Goal: Transaction & Acquisition: Purchase product/service

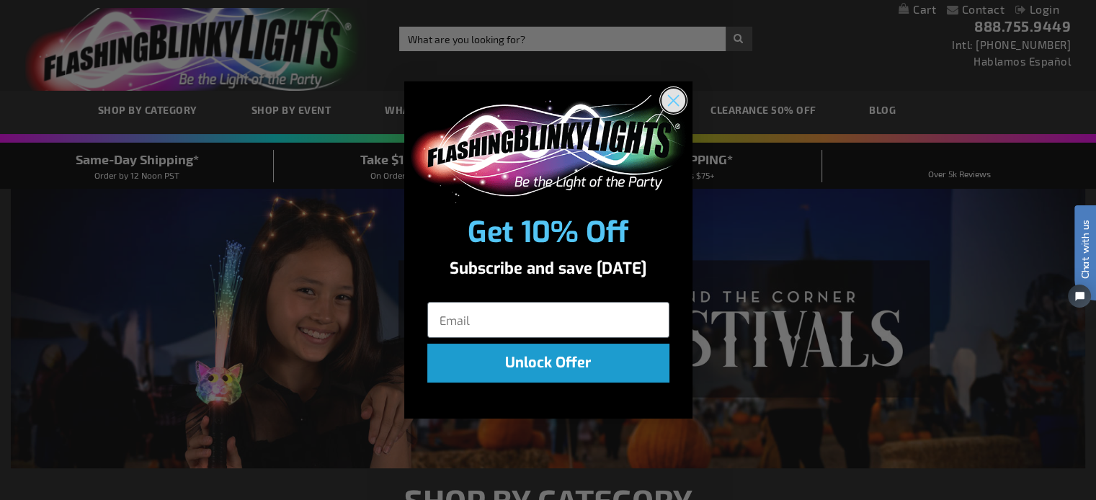
click at [677, 99] on circle "Close dialog" at bounding box center [673, 100] width 24 height 24
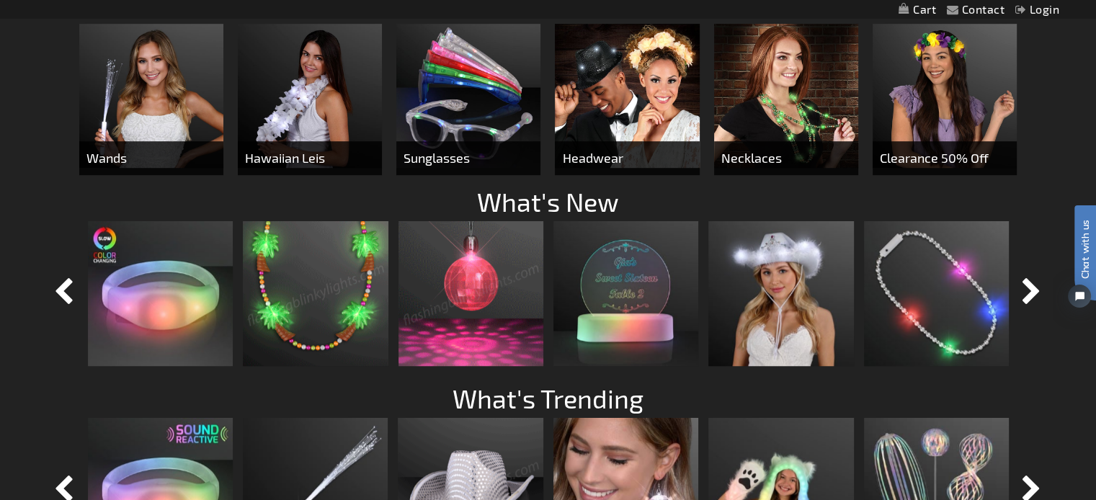
scroll to position [937, 0]
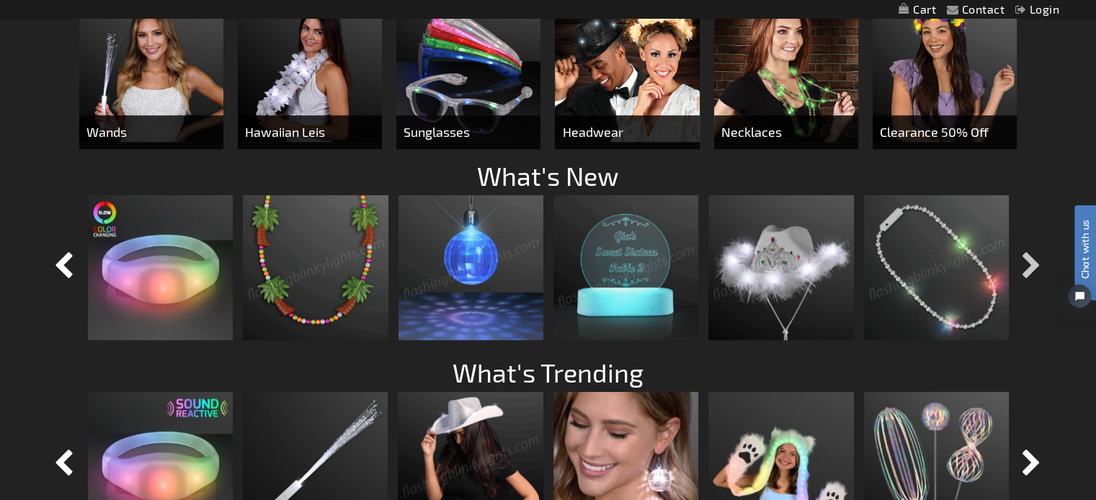
click at [1027, 266] on button "button" at bounding box center [1032, 267] width 36 height 36
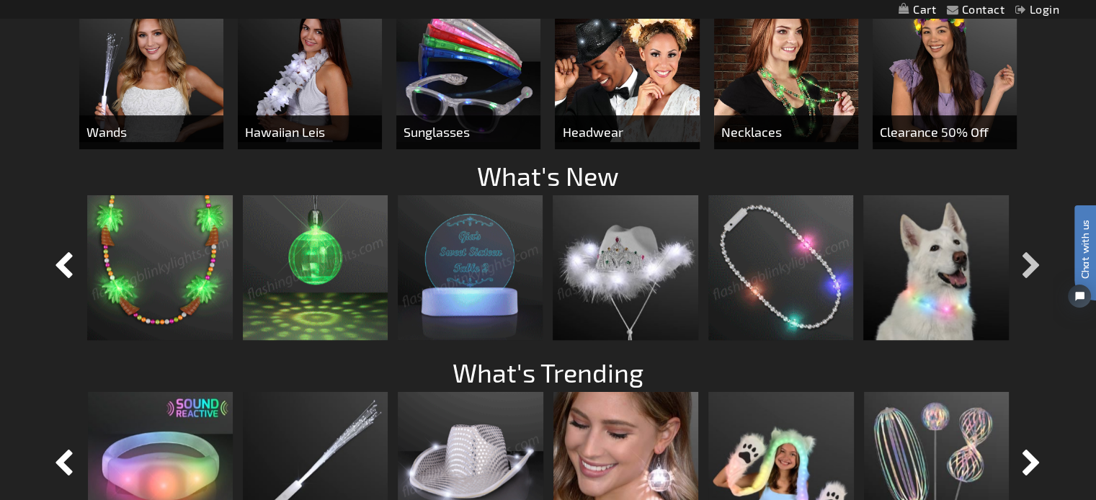
click at [1025, 265] on button "button" at bounding box center [1032, 267] width 36 height 36
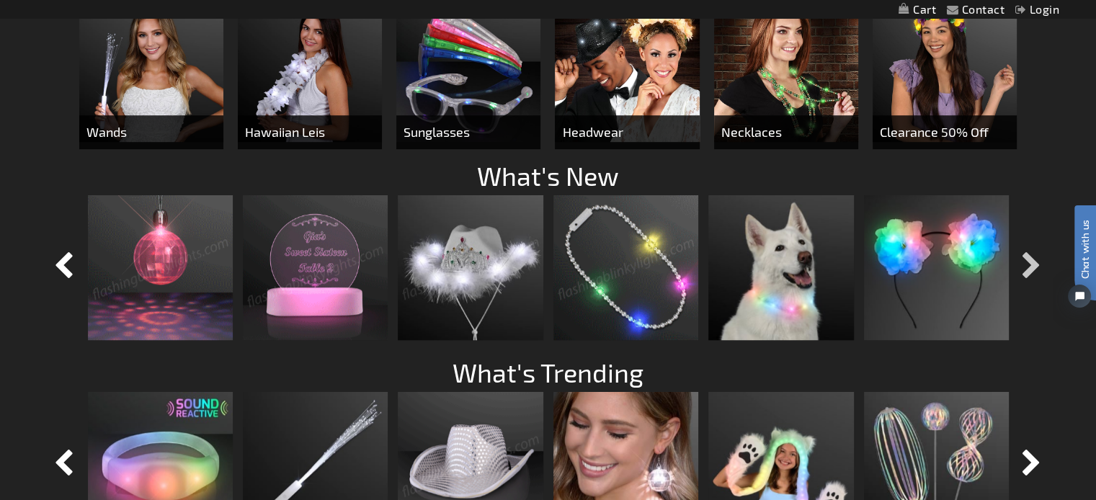
click at [1022, 265] on button "button" at bounding box center [1032, 267] width 36 height 36
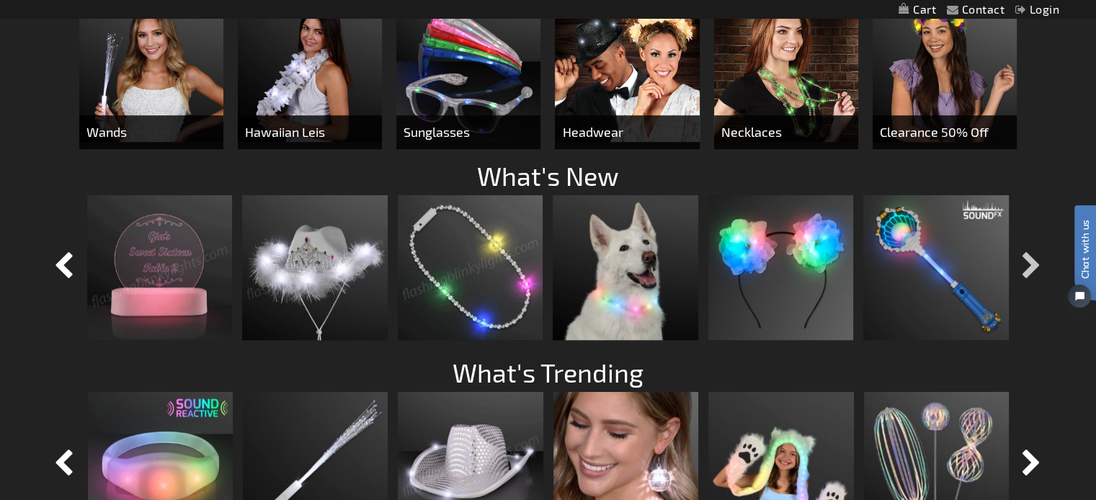
click at [1020, 264] on button "button" at bounding box center [1032, 267] width 36 height 36
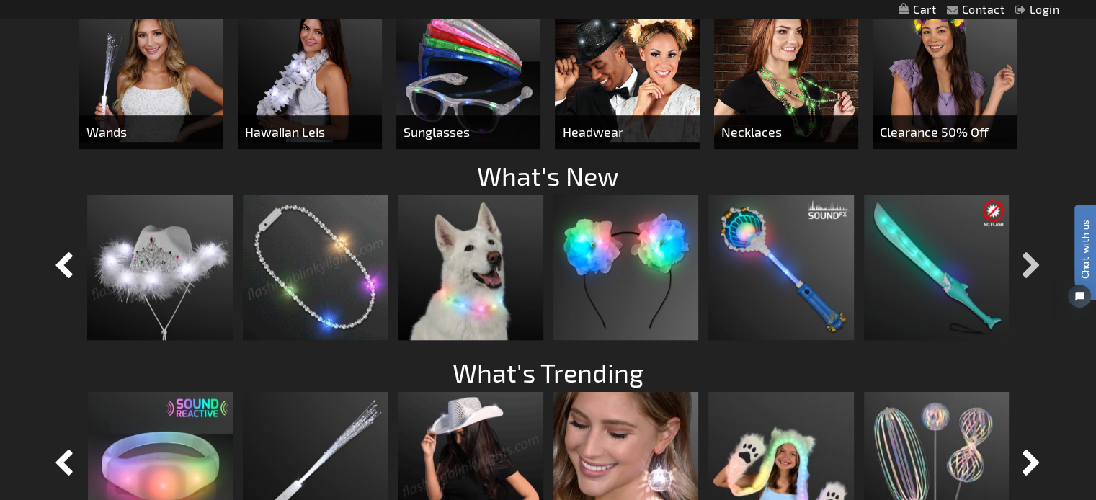
click at [1020, 264] on button "button" at bounding box center [1032, 267] width 36 height 36
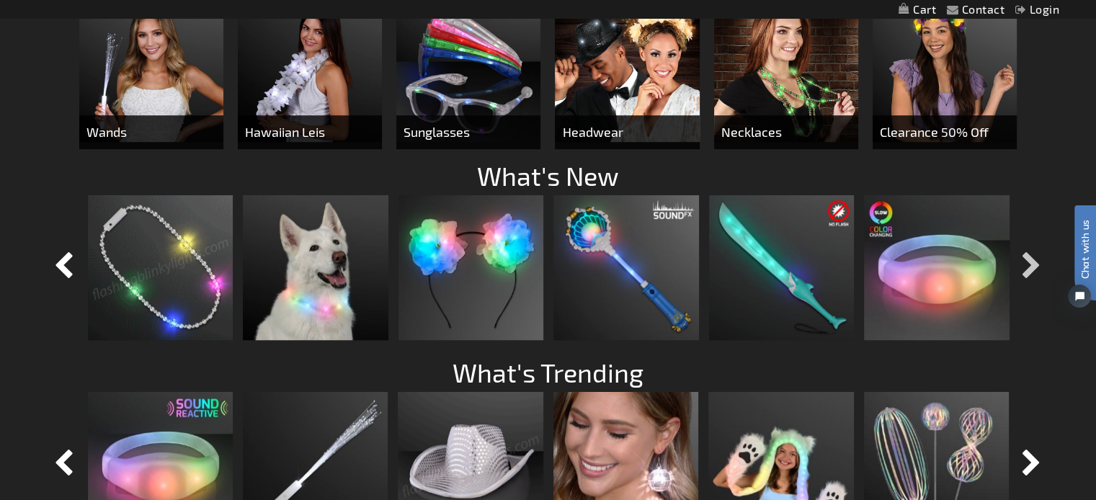
click at [1020, 264] on button "button" at bounding box center [1032, 267] width 36 height 36
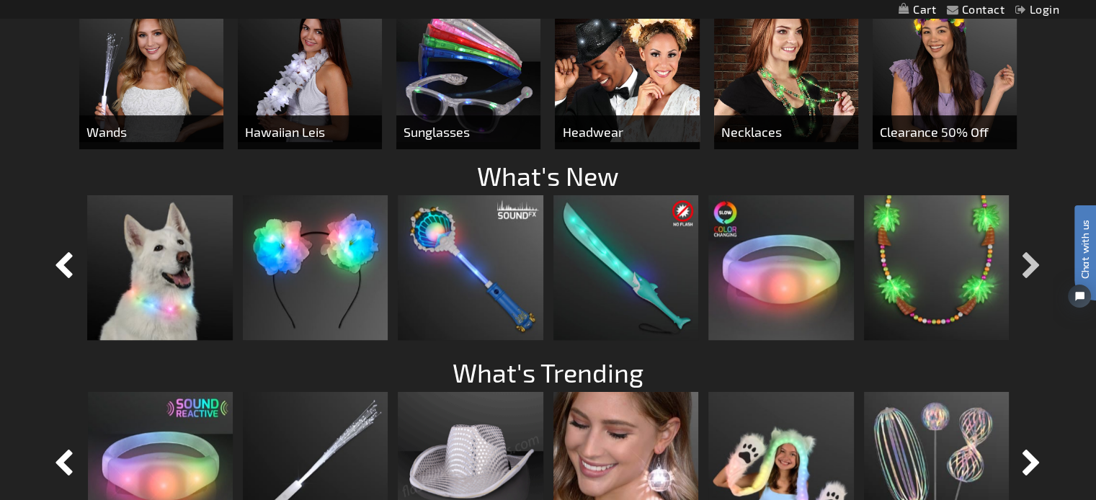
click at [1017, 263] on button "button" at bounding box center [1032, 267] width 36 height 36
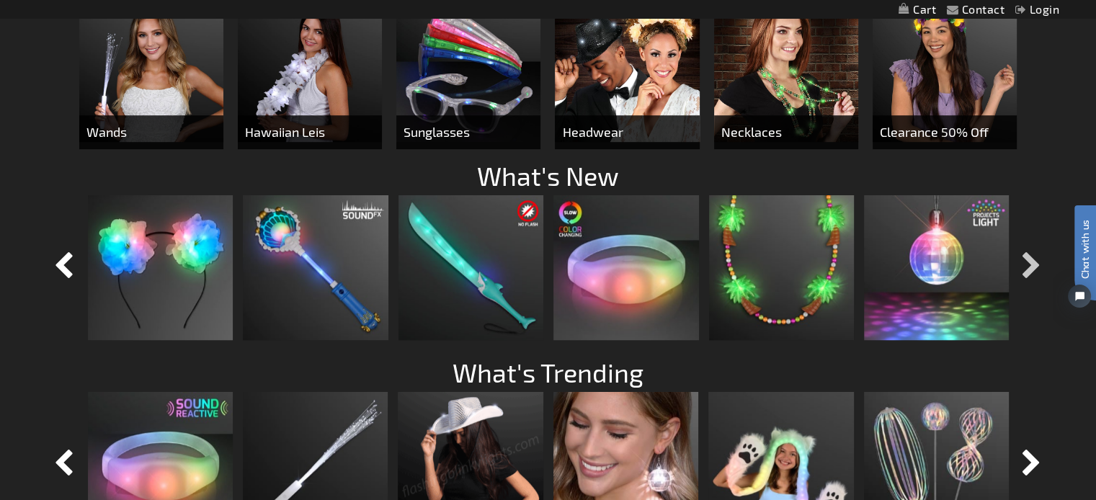
click at [1017, 263] on button "button" at bounding box center [1032, 267] width 36 height 36
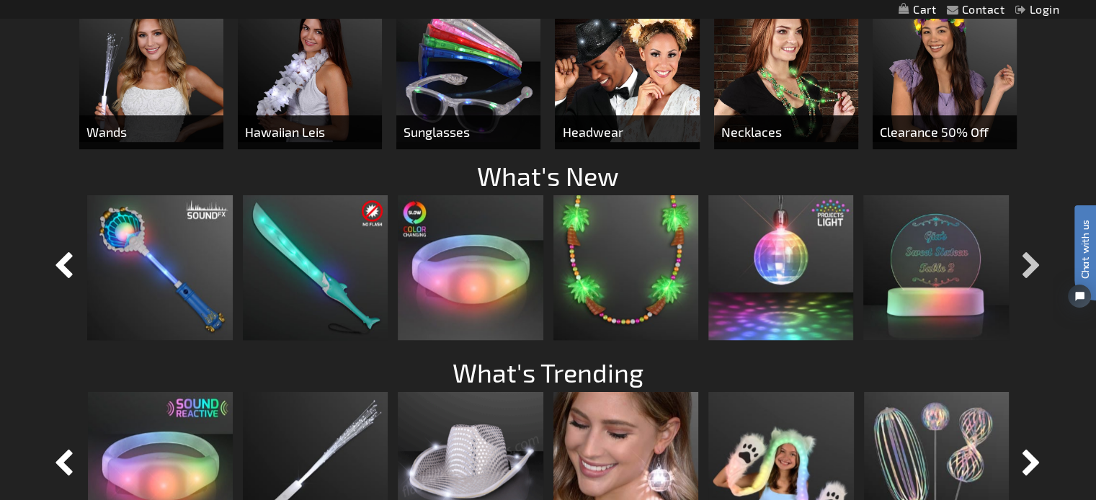
click at [1028, 263] on button "button" at bounding box center [1032, 267] width 36 height 36
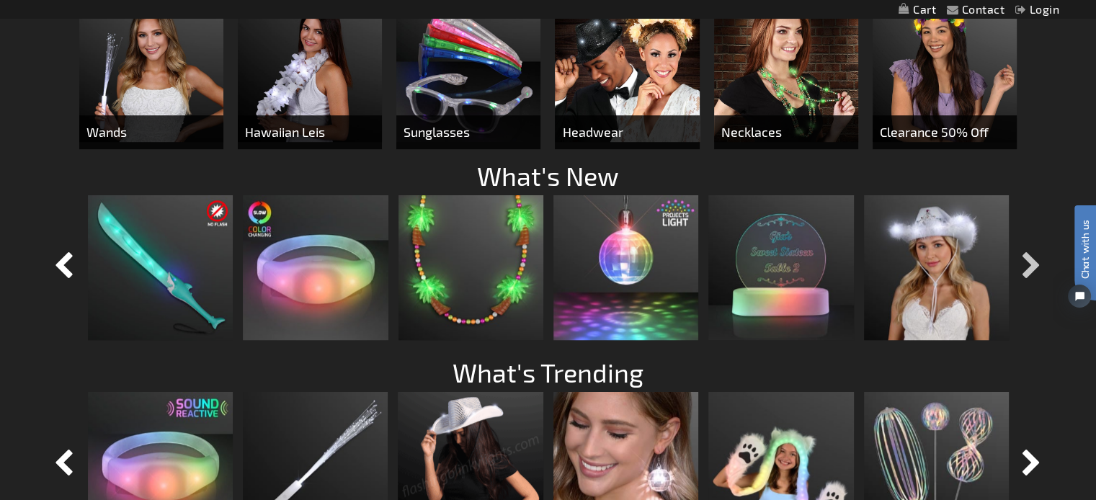
click at [1026, 263] on button "button" at bounding box center [1032, 267] width 36 height 36
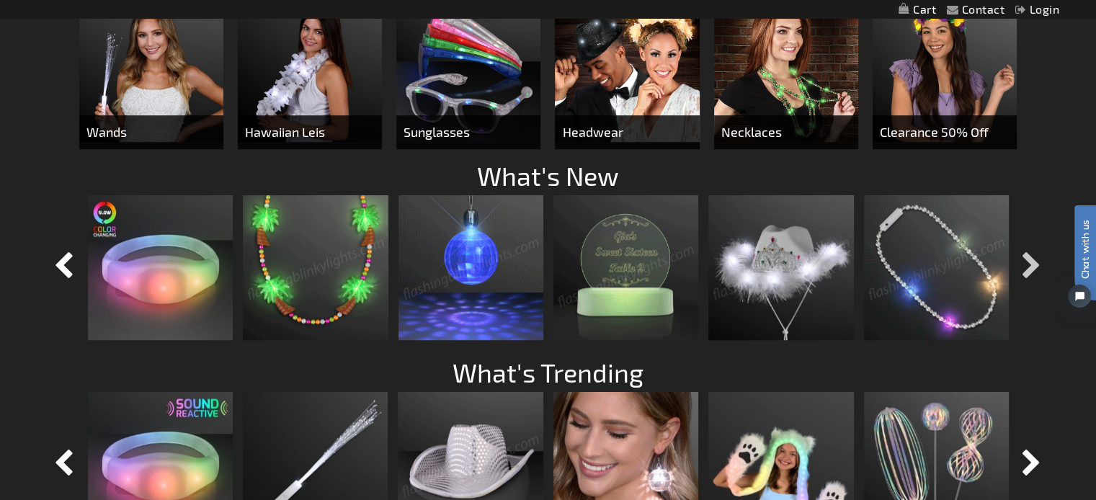
click at [1026, 263] on button "button" at bounding box center [1032, 267] width 36 height 36
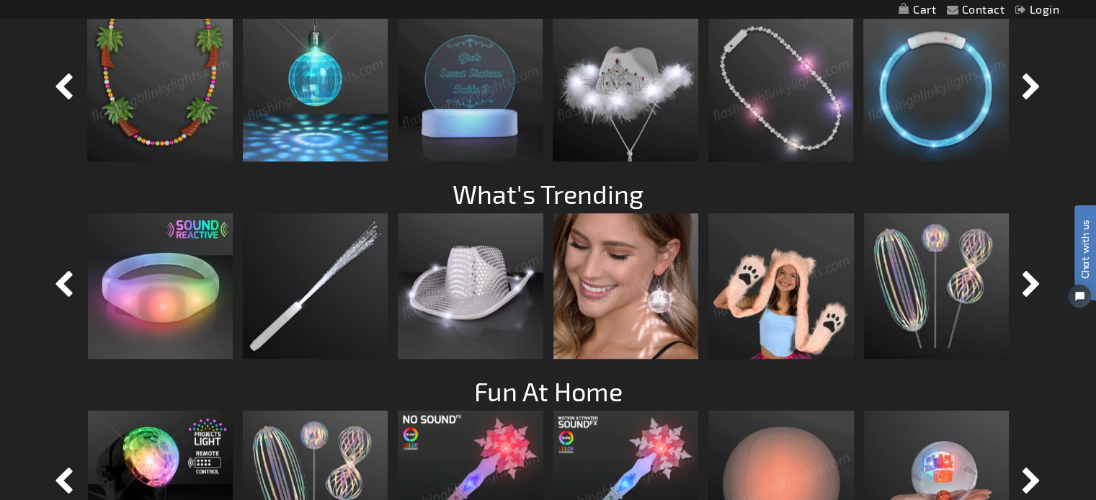
scroll to position [1009, 0]
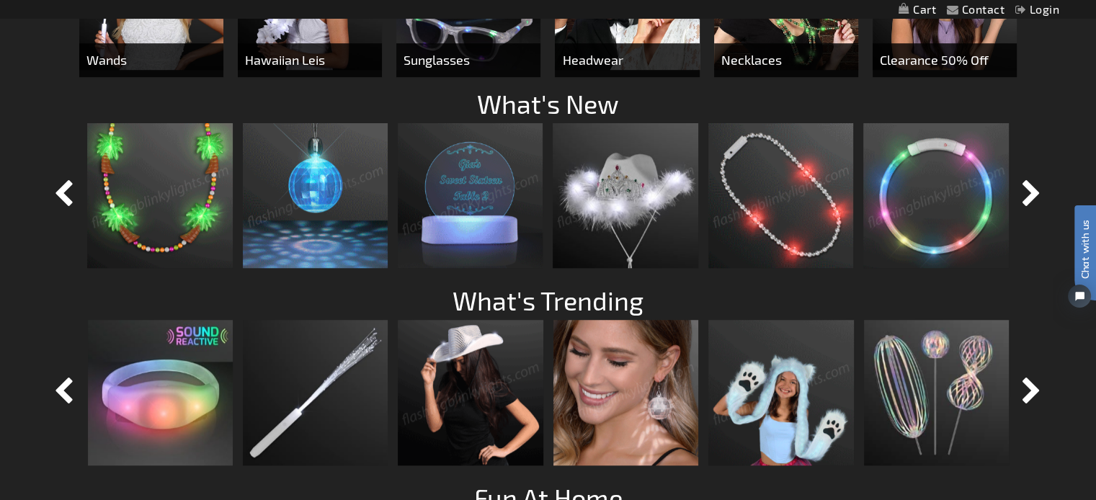
click at [153, 214] on img at bounding box center [159, 195] width 145 height 145
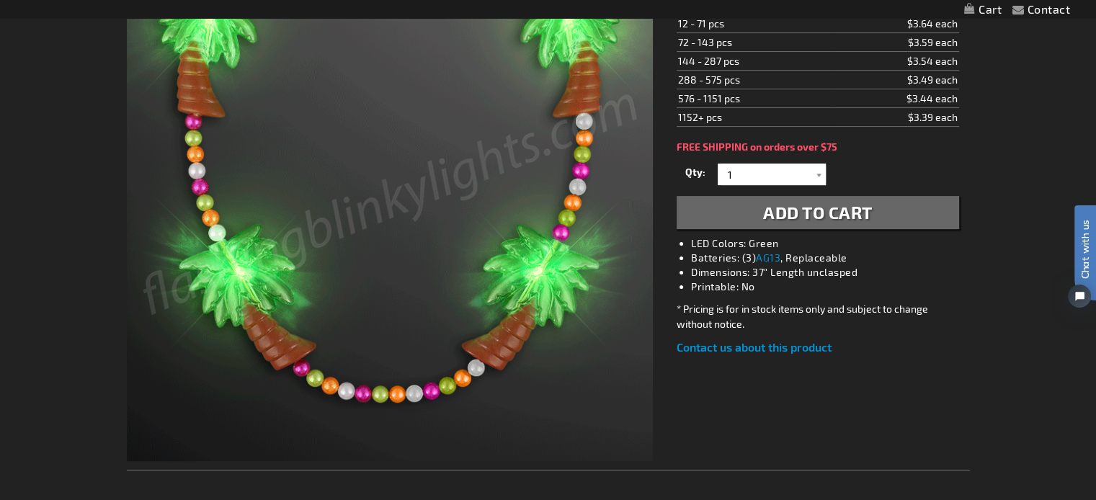
scroll to position [288, 0]
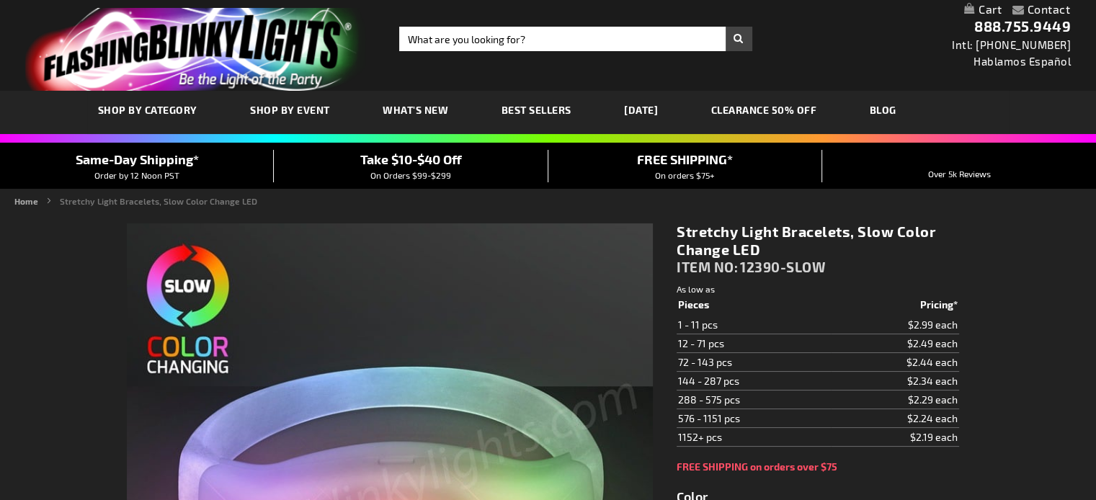
type input "5659"
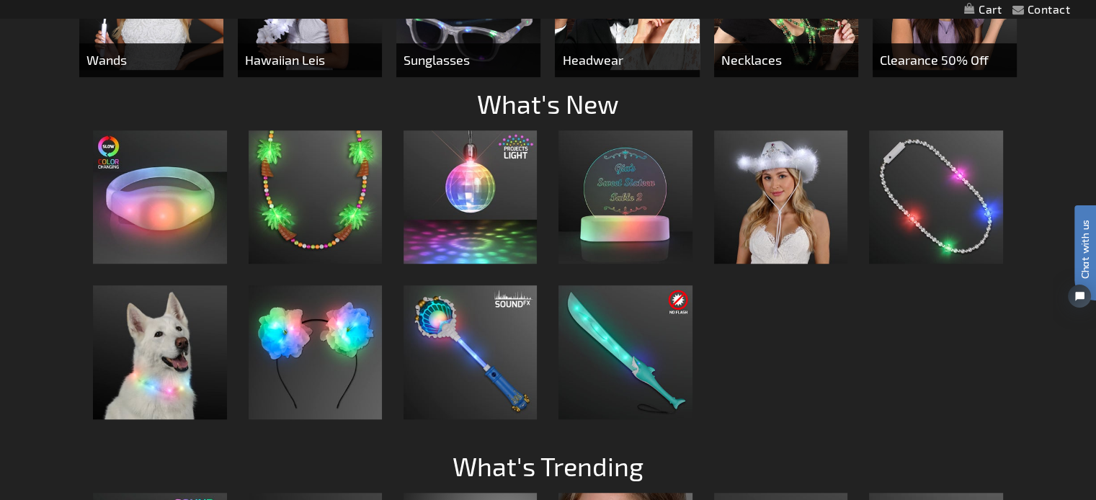
click at [749, 62] on span "Necklaces" at bounding box center [786, 60] width 144 height 34
click at [757, 67] on span "Necklaces" at bounding box center [786, 60] width 144 height 34
click at [746, 65] on span "Necklaces" at bounding box center [786, 60] width 144 height 34
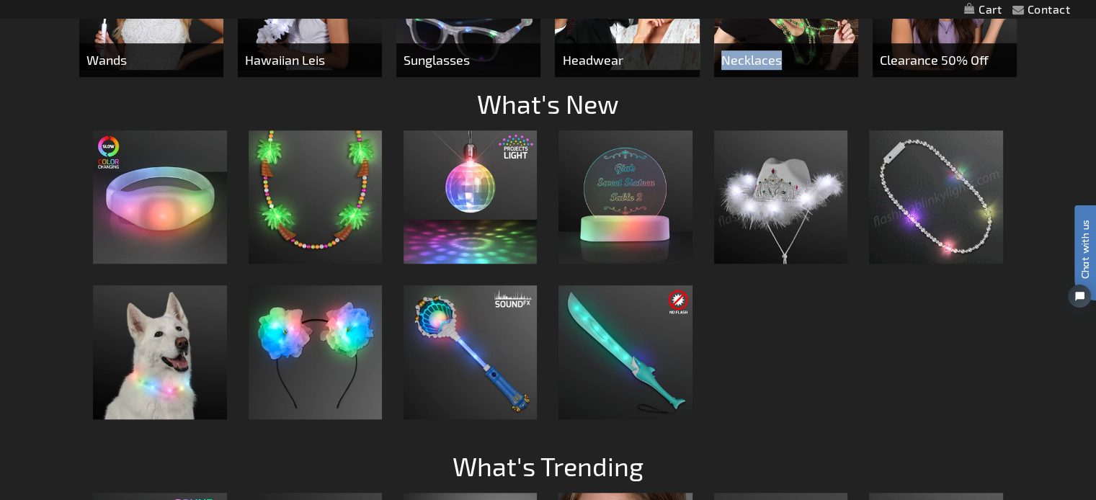
click at [744, 63] on span "Necklaces" at bounding box center [786, 60] width 144 height 34
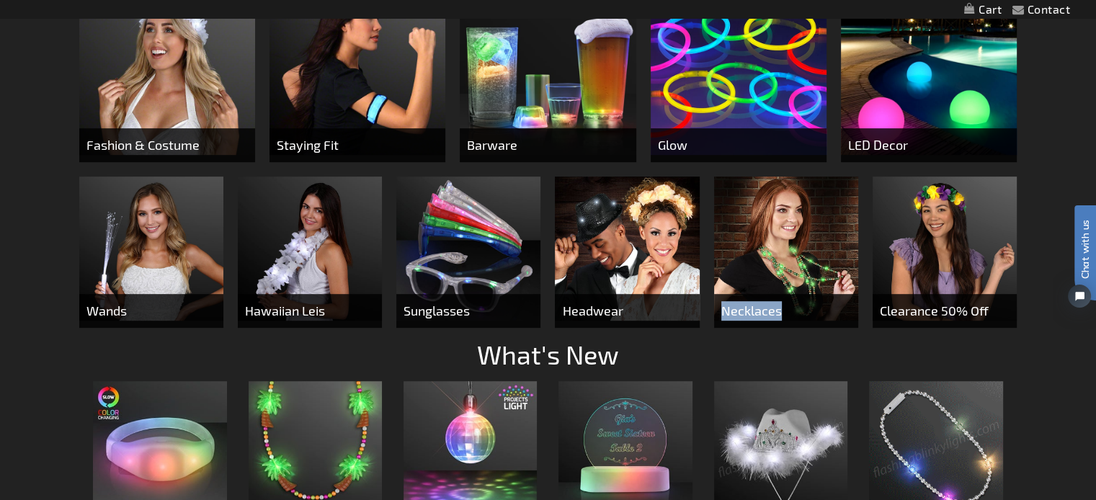
scroll to position [721, 0]
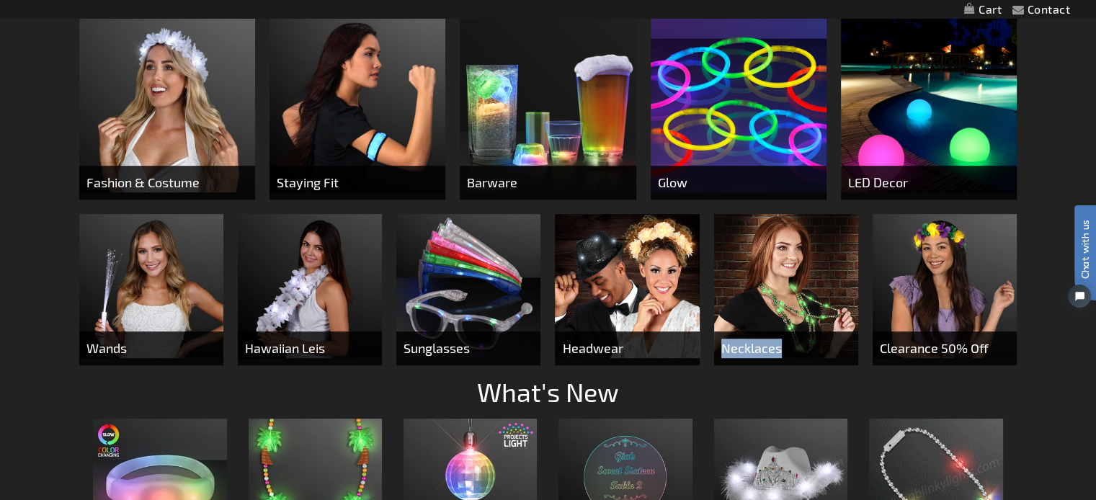
click at [764, 268] on img at bounding box center [786, 286] width 144 height 144
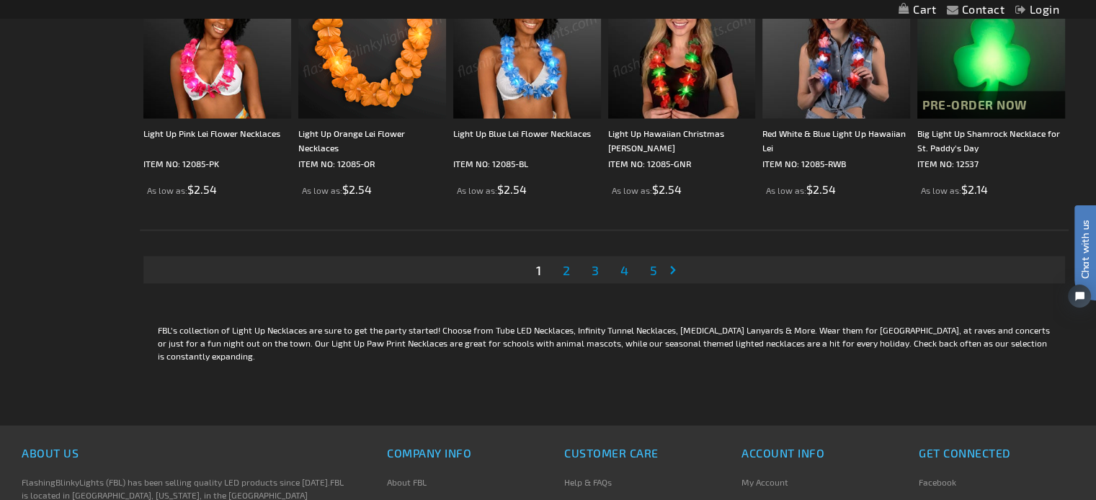
scroll to position [2810, 0]
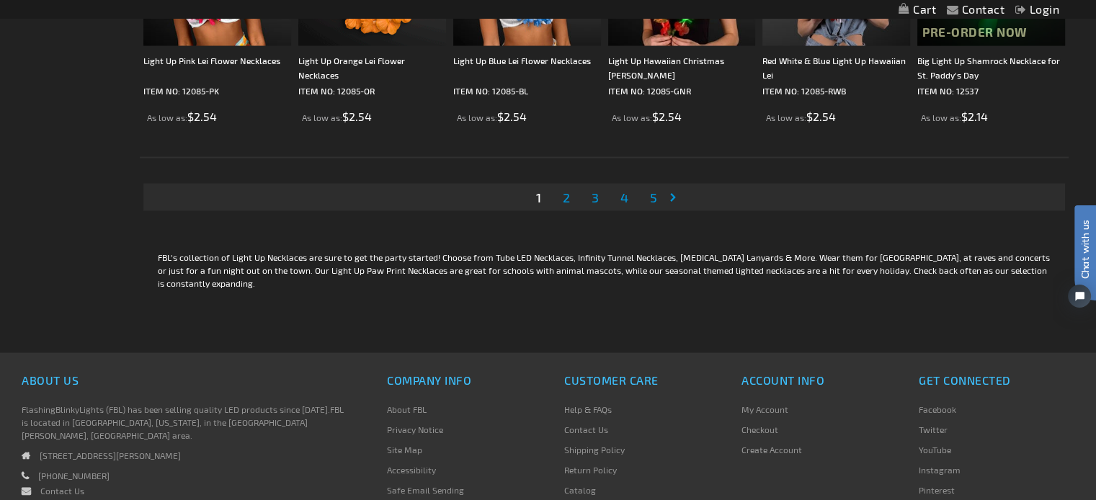
click at [568, 195] on span "2" at bounding box center [566, 197] width 7 height 16
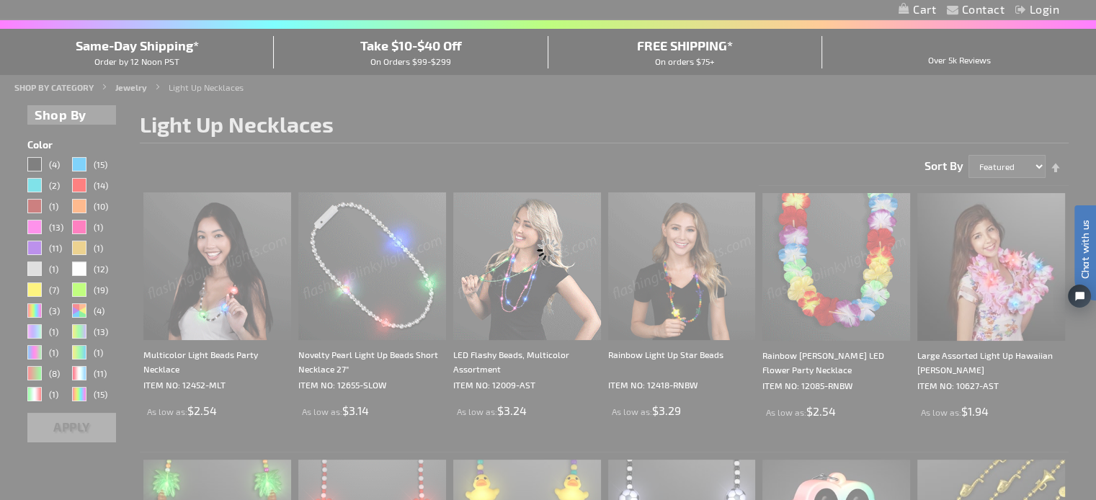
scroll to position [0, 0]
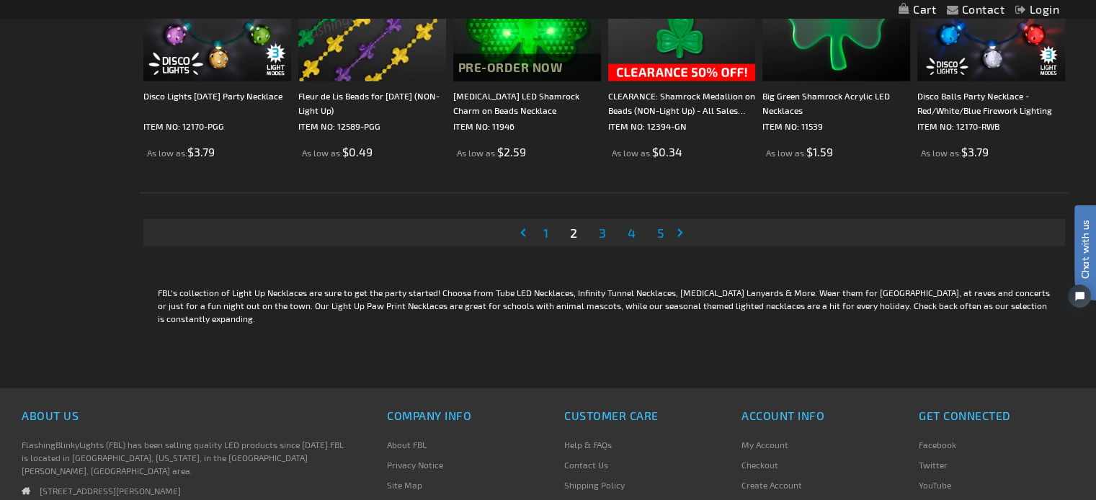
scroll to position [2810, 0]
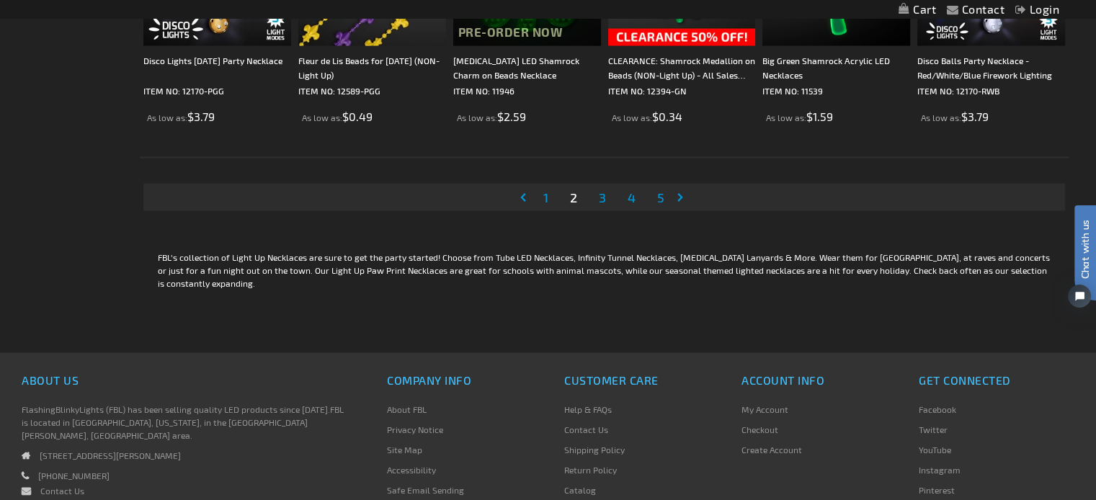
click at [604, 195] on span "3" at bounding box center [602, 197] width 7 height 16
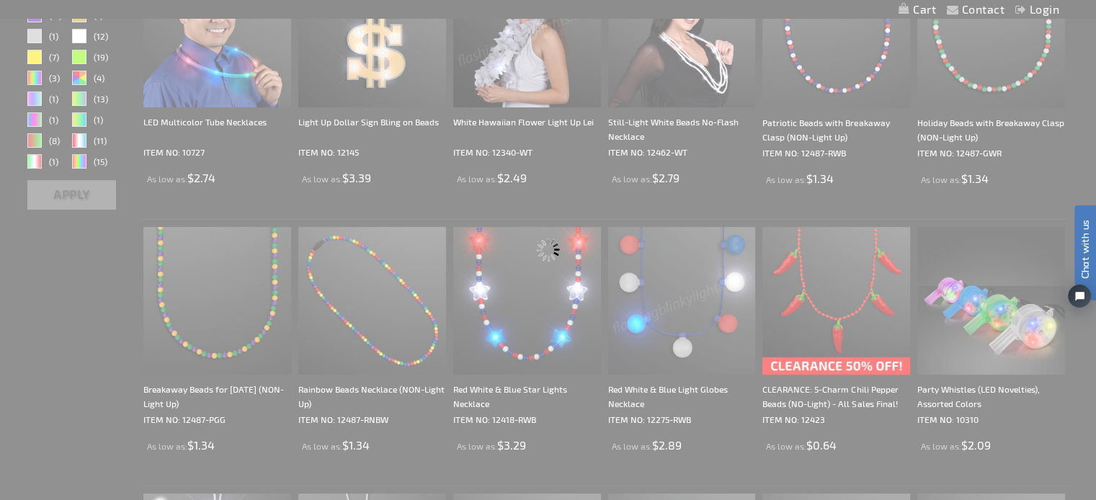
scroll to position [360, 0]
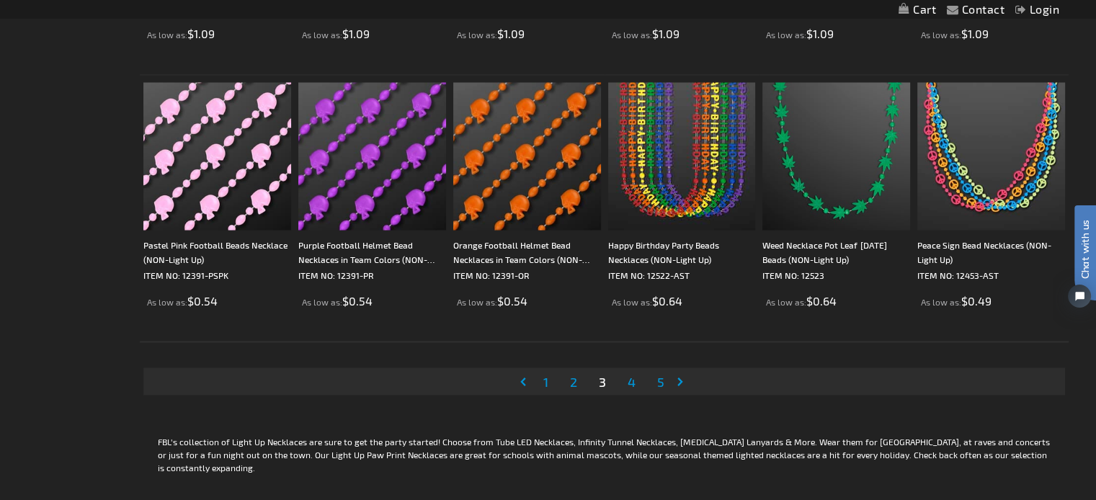
scroll to position [2666, 0]
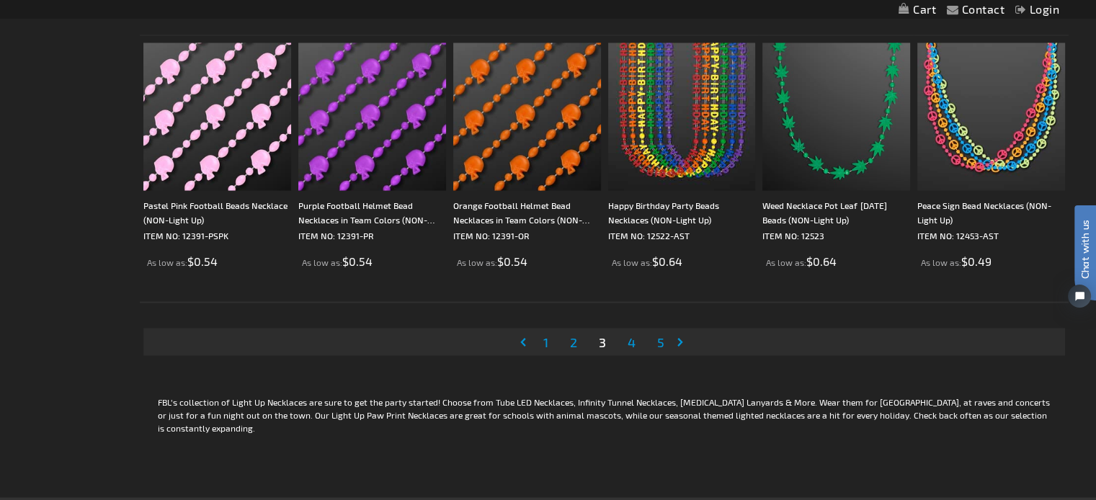
click at [632, 340] on span "4" at bounding box center [632, 342] width 8 height 16
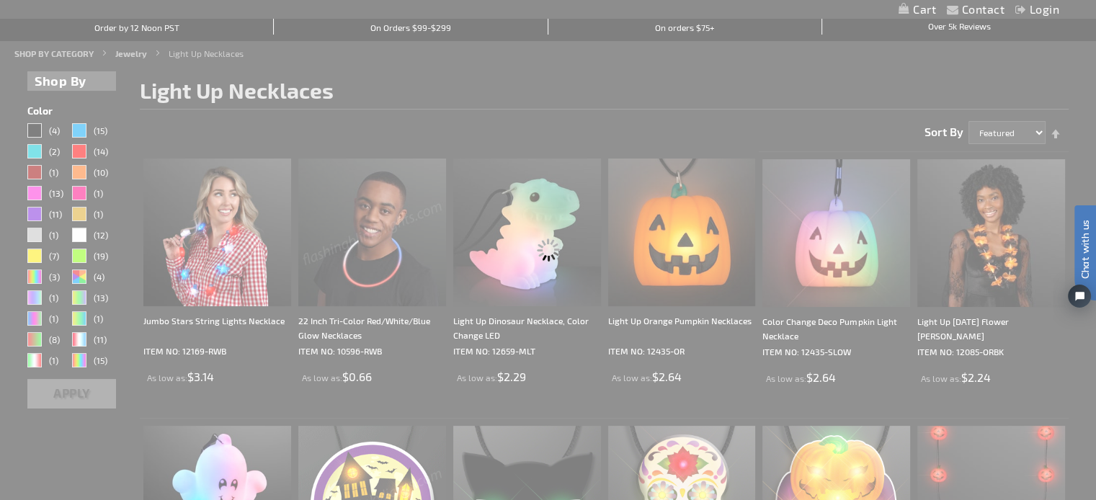
scroll to position [0, 0]
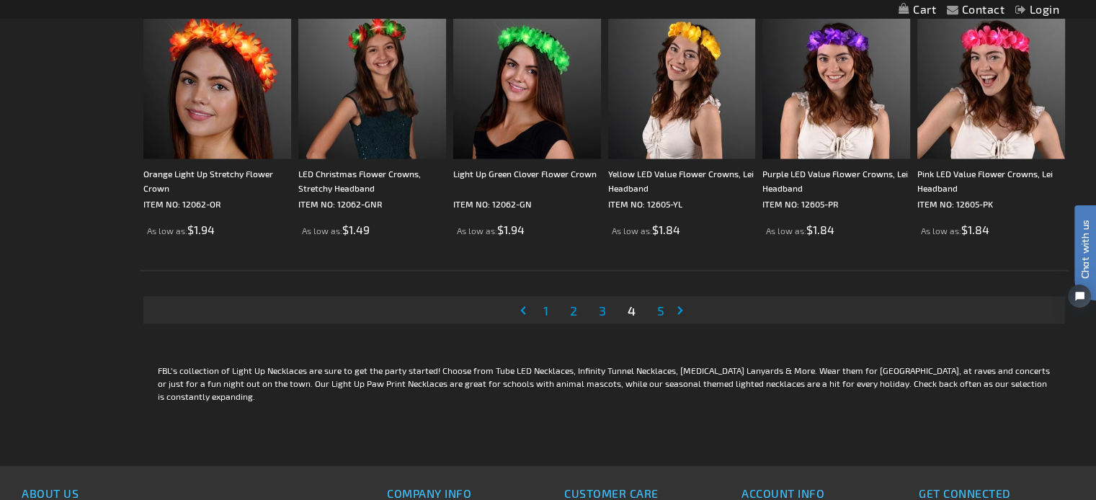
scroll to position [2738, 0]
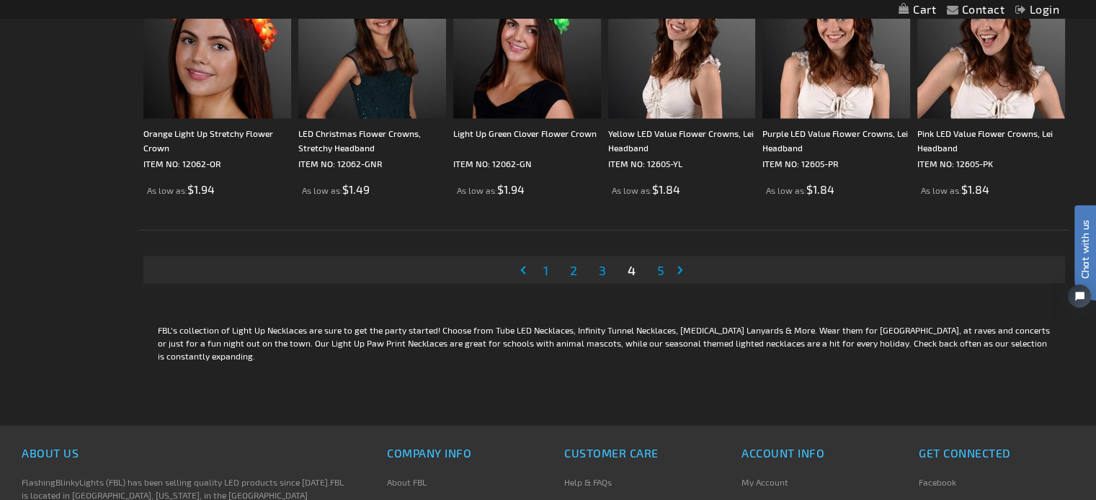
click at [660, 269] on span "5" at bounding box center [660, 270] width 7 height 16
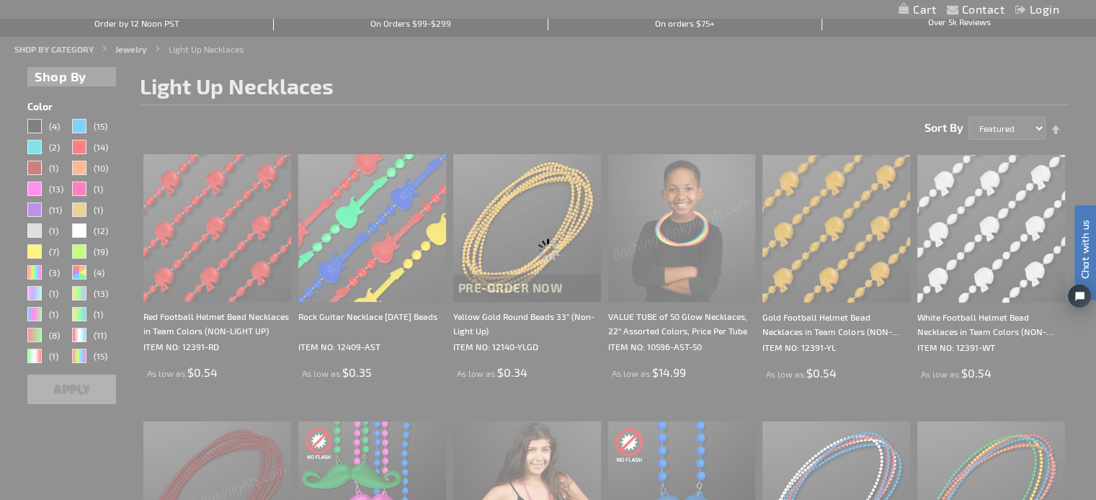
scroll to position [0, 0]
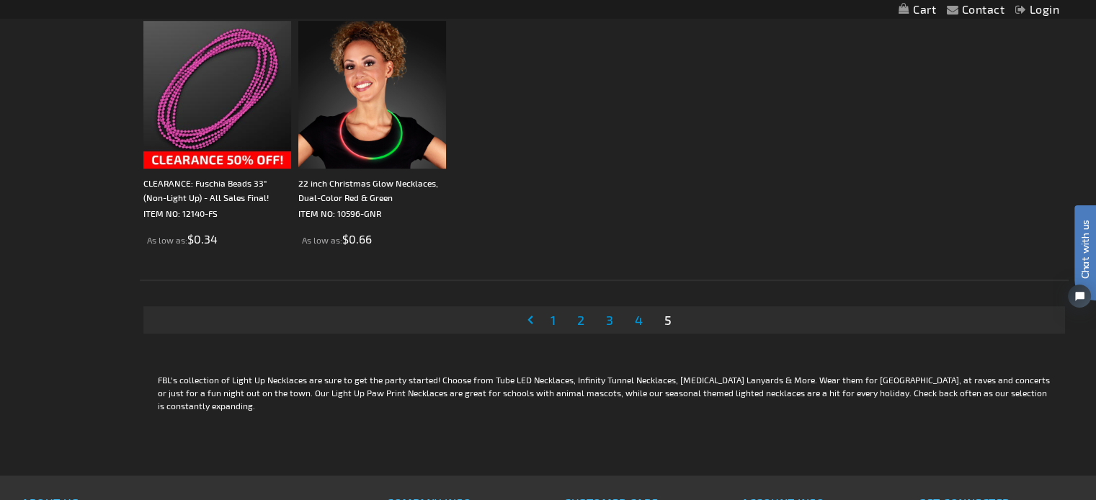
scroll to position [865, 0]
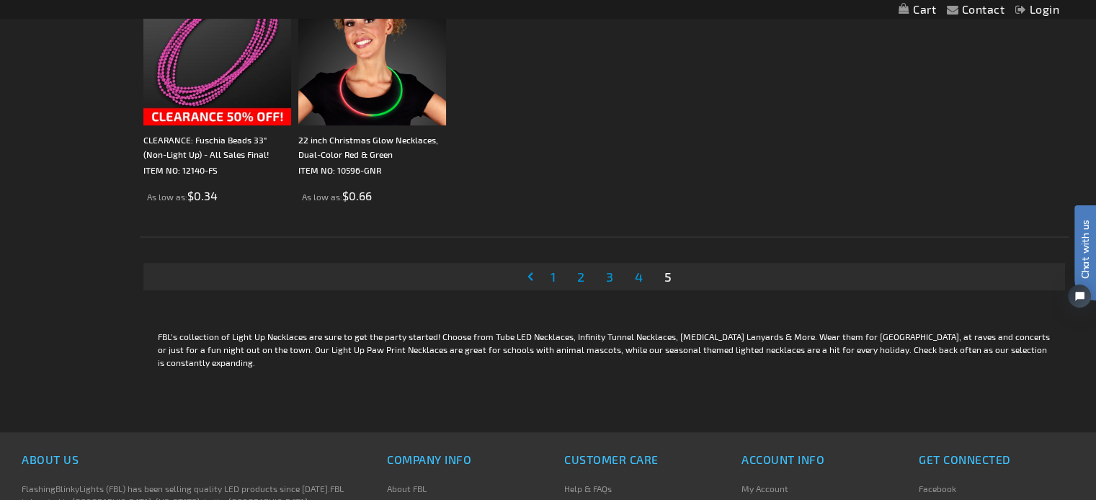
click at [550, 277] on span "1" at bounding box center [552, 277] width 5 height 16
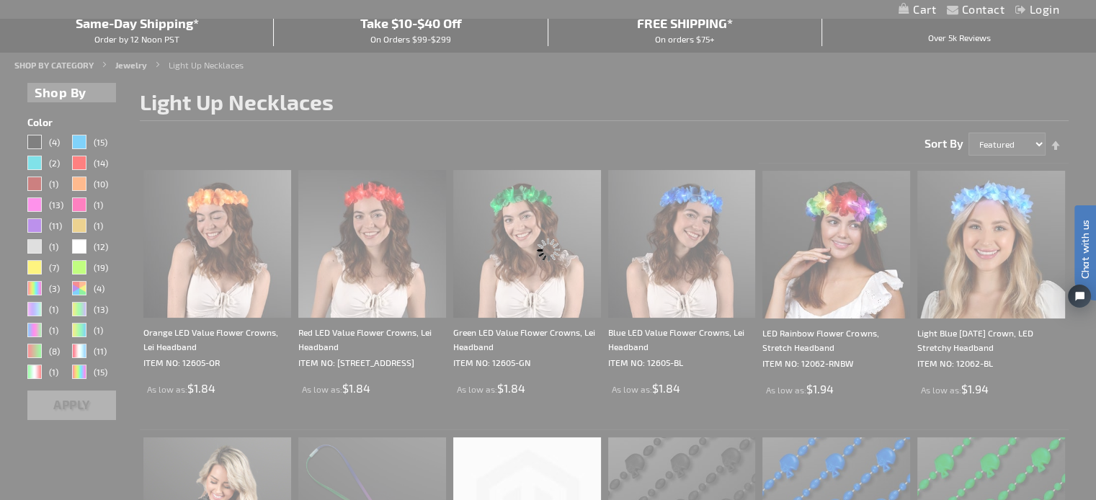
scroll to position [0, 0]
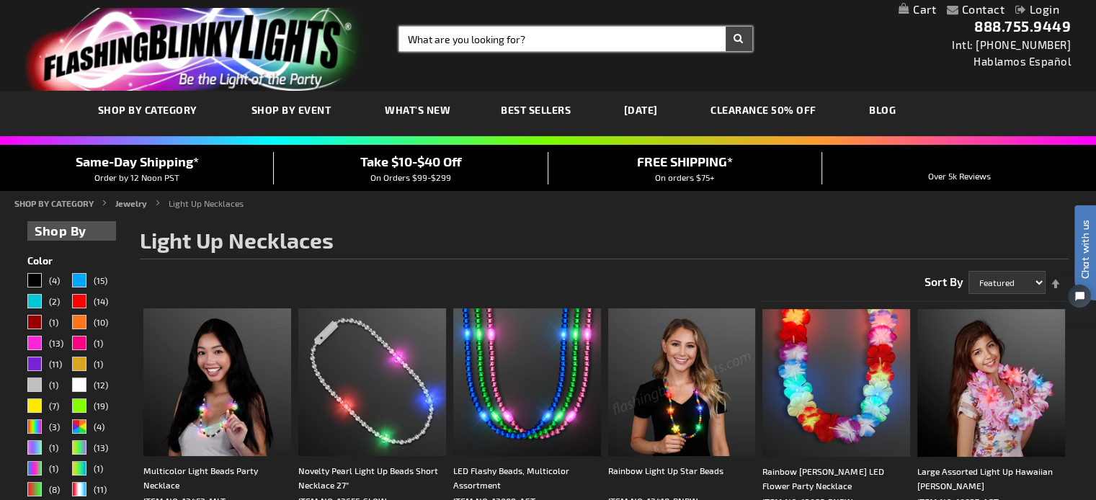
click at [421, 37] on input "Search" at bounding box center [575, 39] width 353 height 24
type input "light up lapel pins"
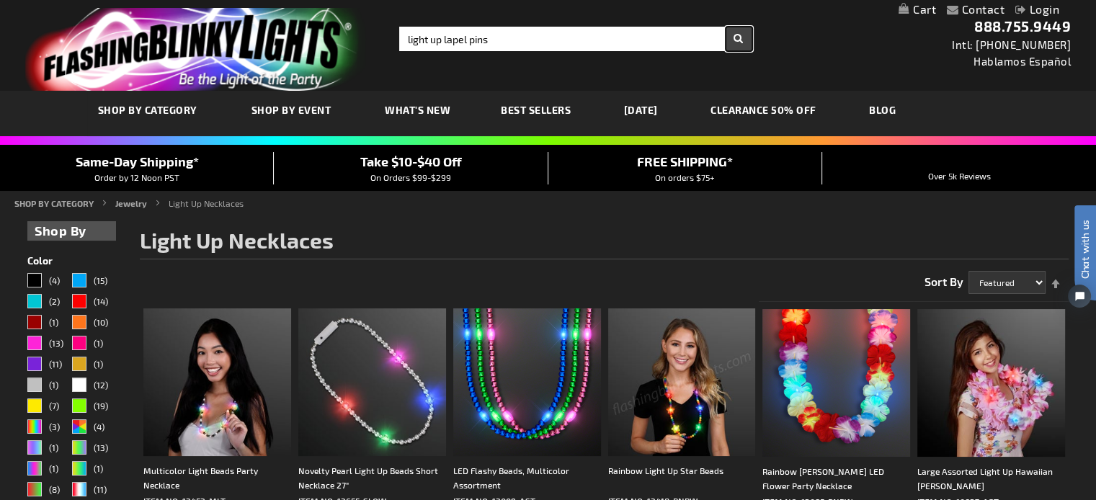
click at [734, 37] on button "Search" at bounding box center [739, 39] width 27 height 24
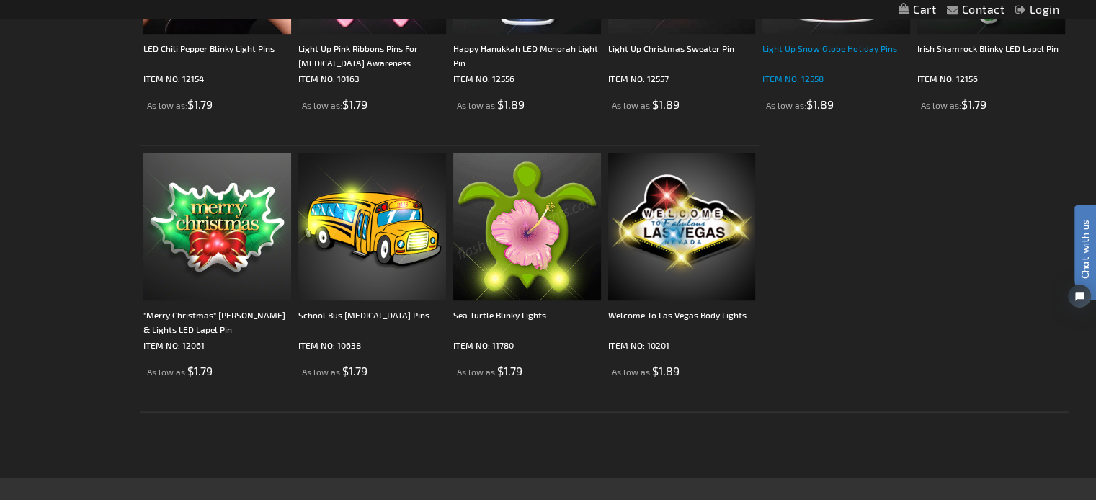
scroll to position [721, 0]
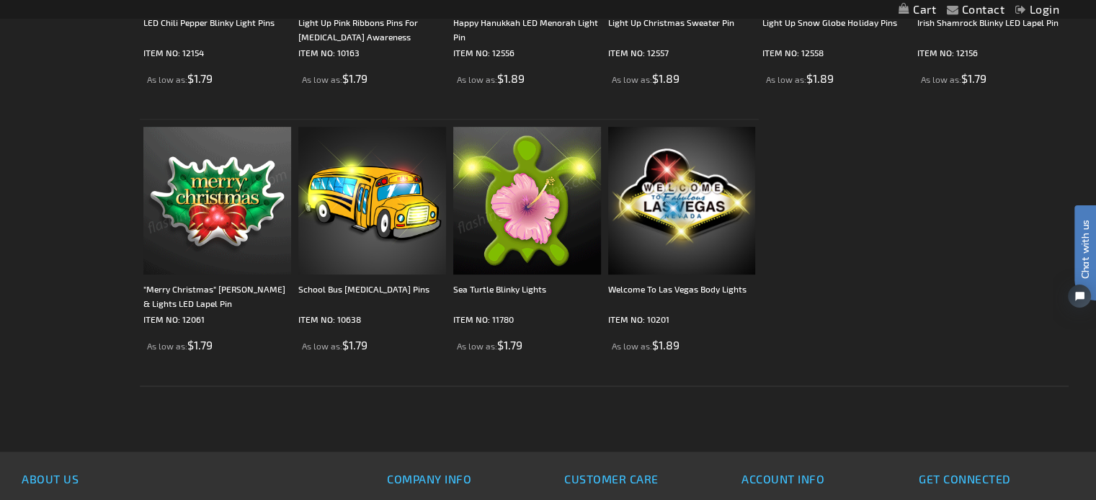
click at [253, 246] on img at bounding box center [217, 201] width 148 height 148
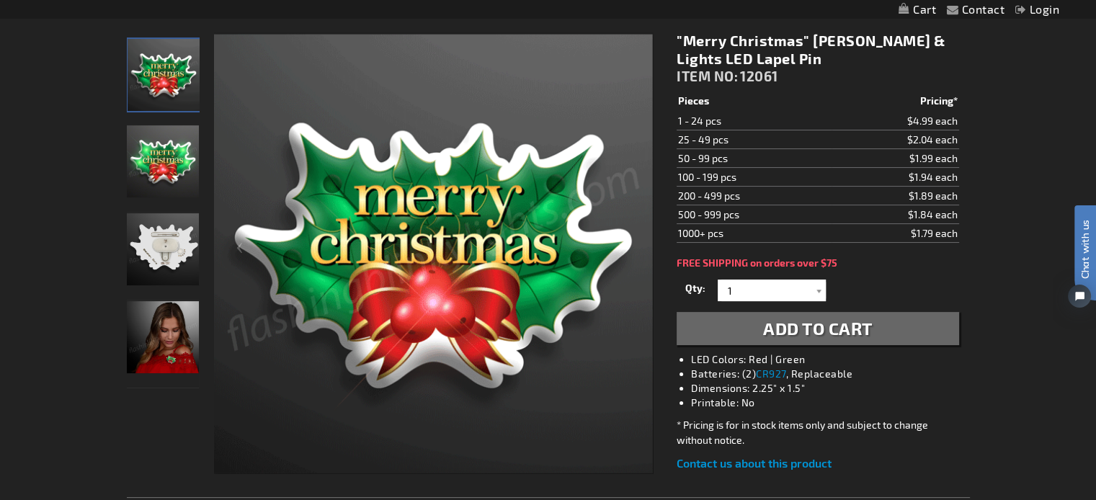
scroll to position [216, 0]
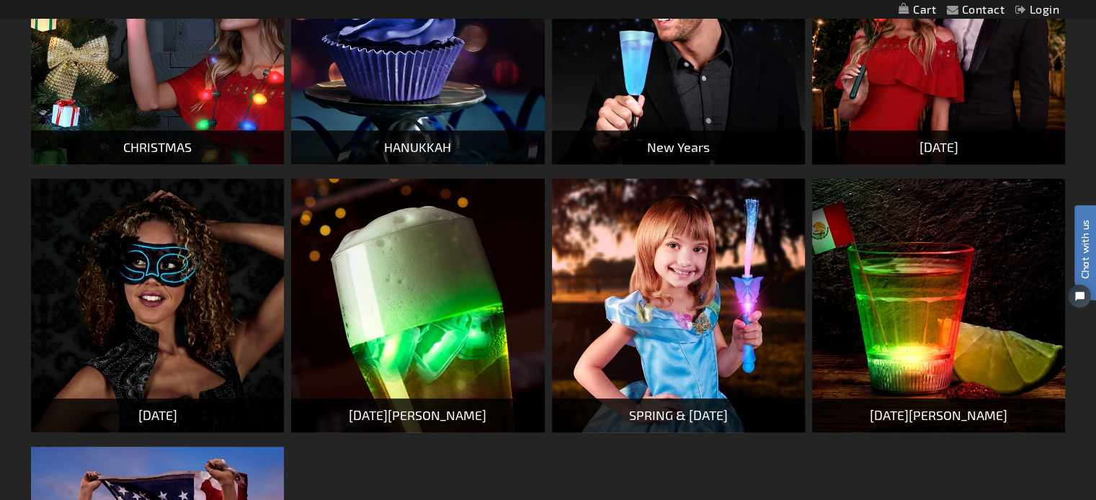
scroll to position [648, 0]
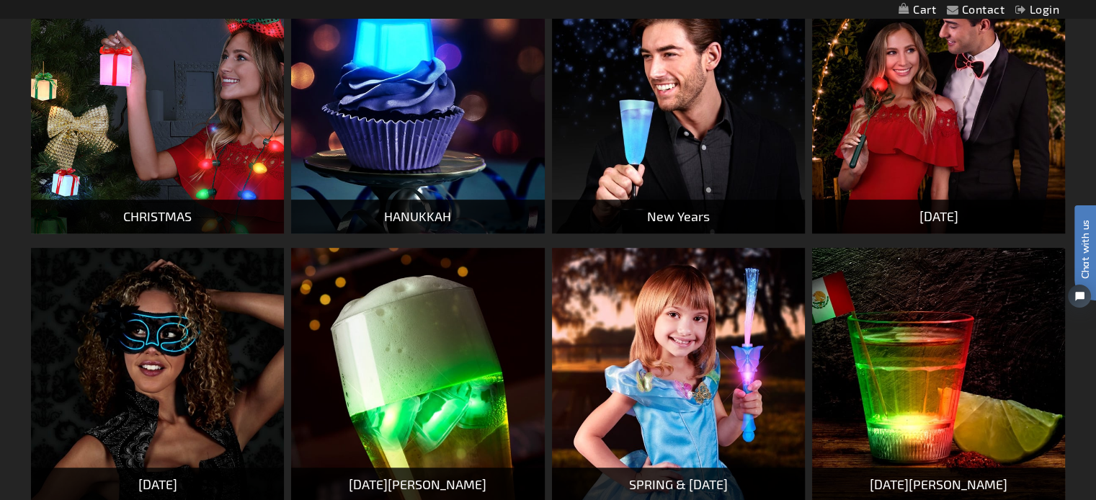
click at [211, 128] on img at bounding box center [157, 107] width 253 height 253
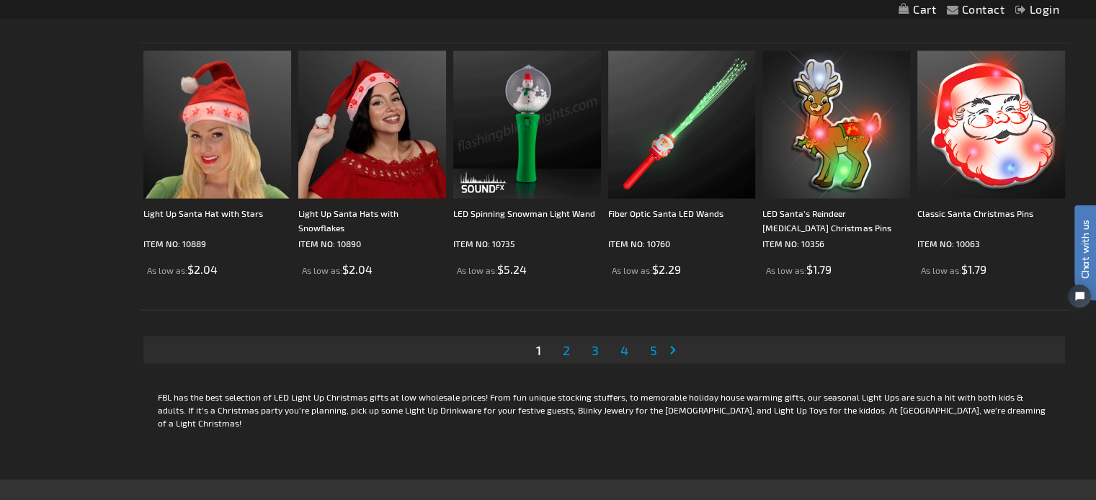
scroll to position [2882, 0]
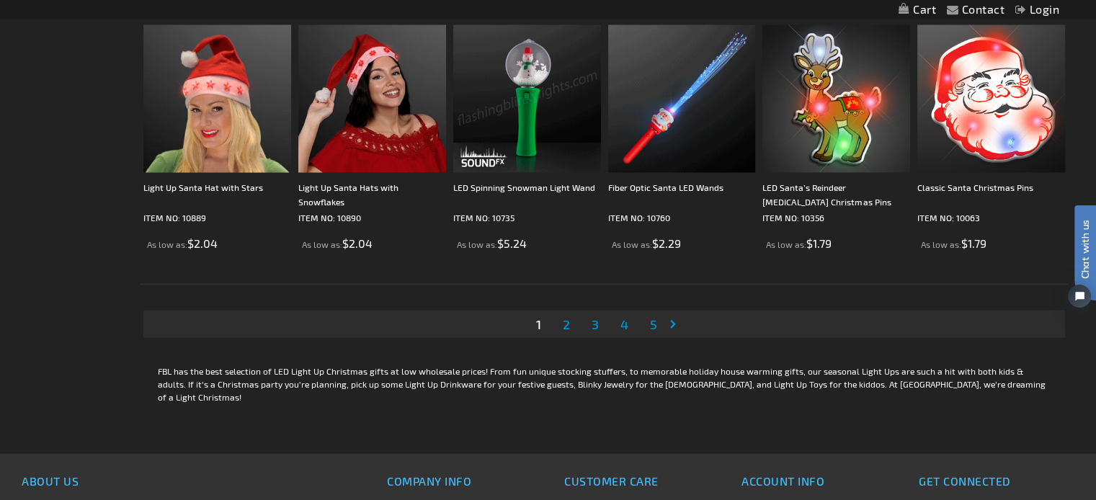
click at [568, 324] on span "2" at bounding box center [566, 324] width 7 height 16
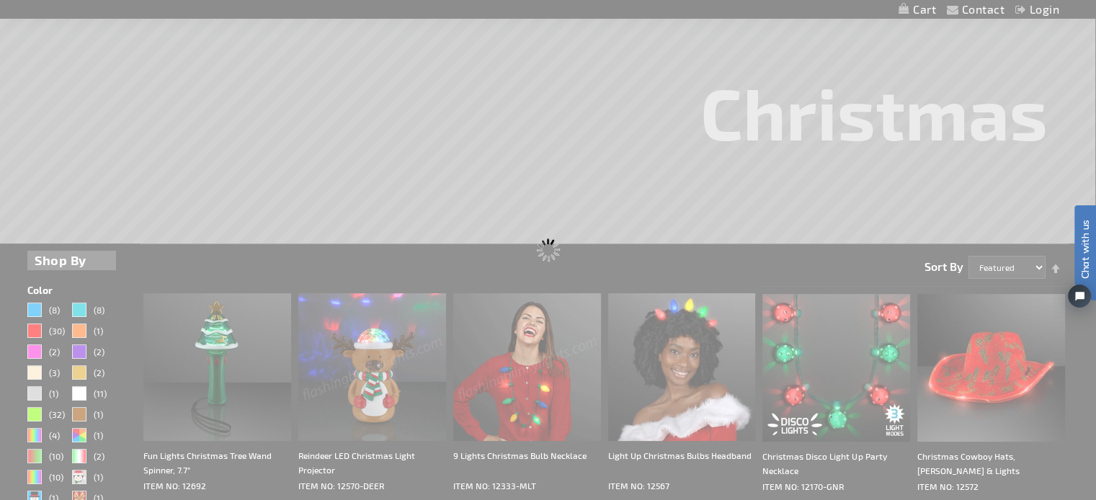
scroll to position [0, 0]
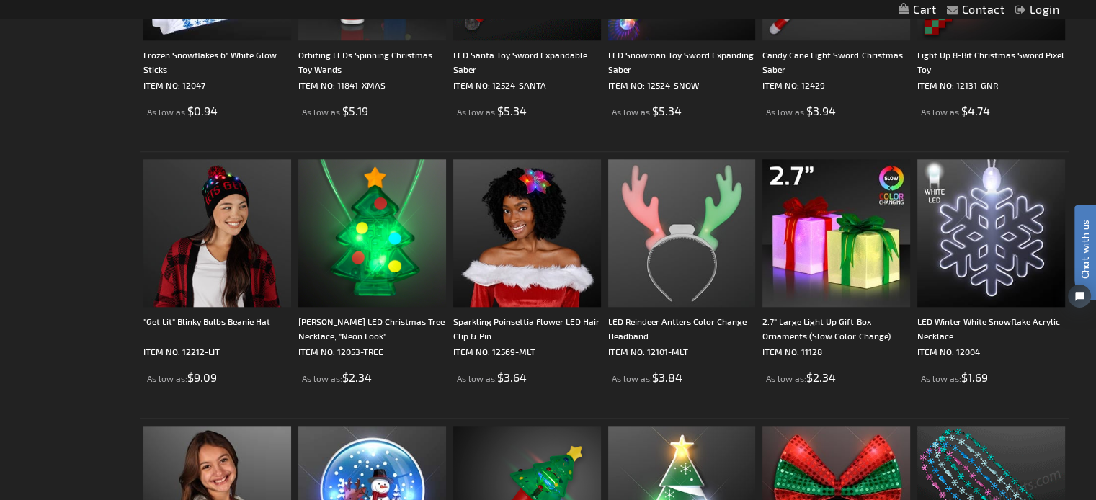
scroll to position [1441, 0]
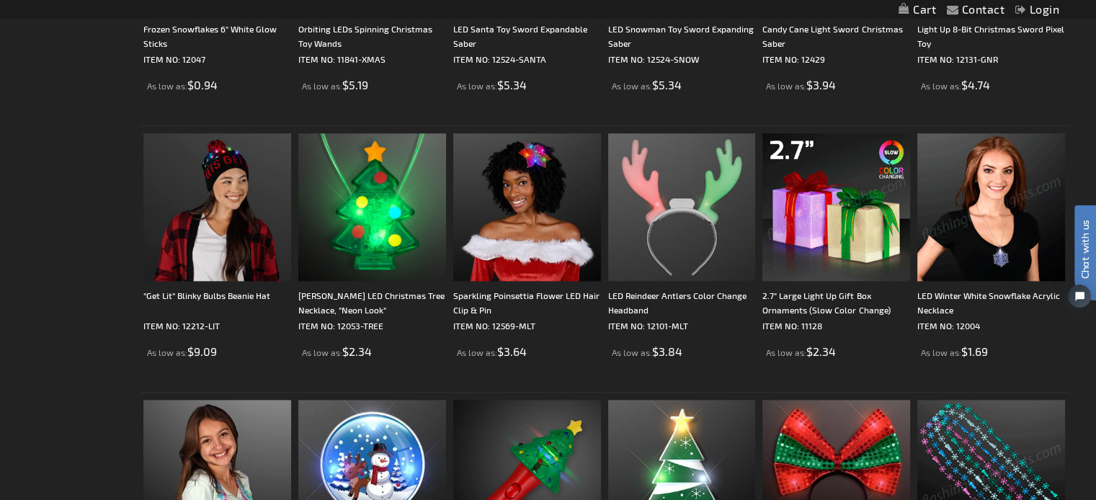
click at [966, 223] on img at bounding box center [991, 207] width 148 height 148
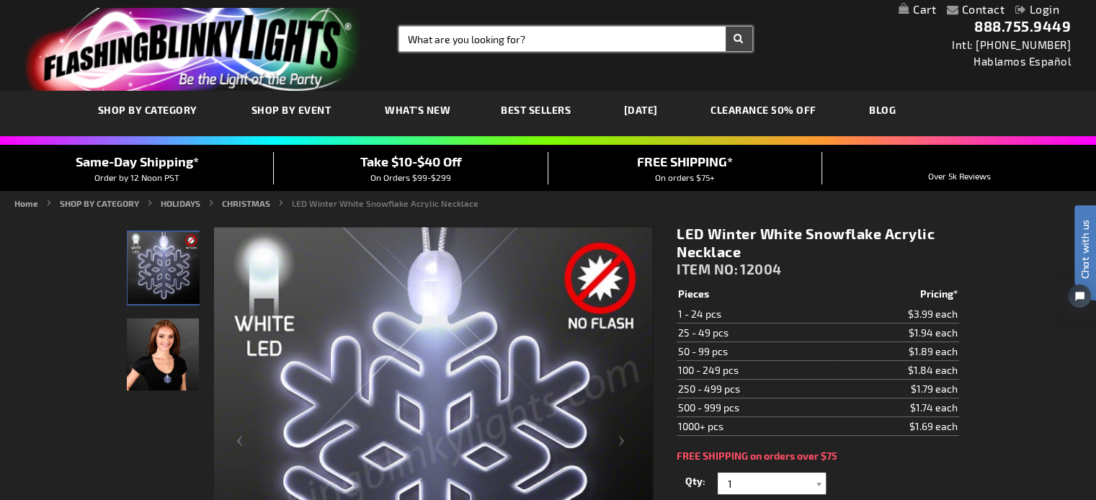
click at [458, 41] on input "Search" at bounding box center [575, 39] width 353 height 24
type input "lapel pins"
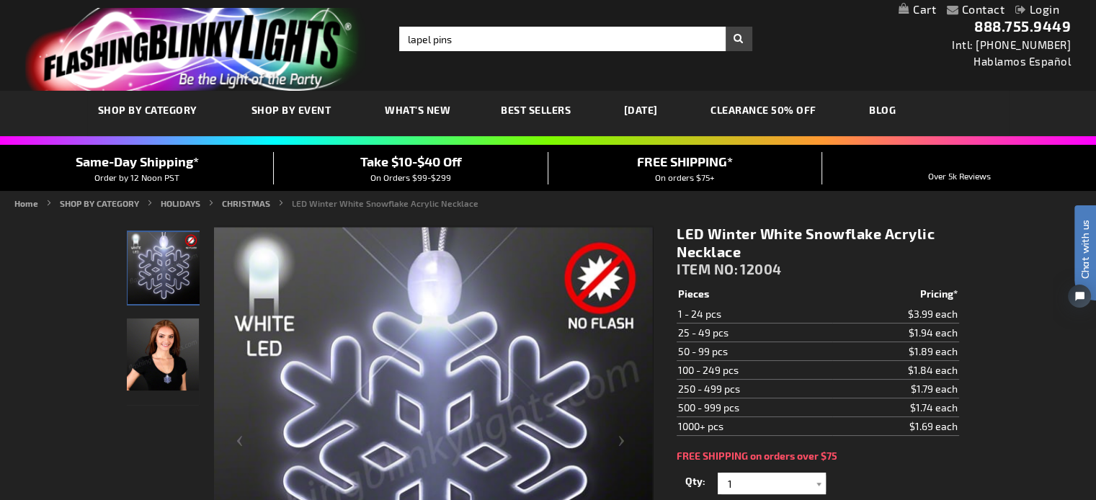
click at [736, 37] on button "Search" at bounding box center [739, 39] width 27 height 24
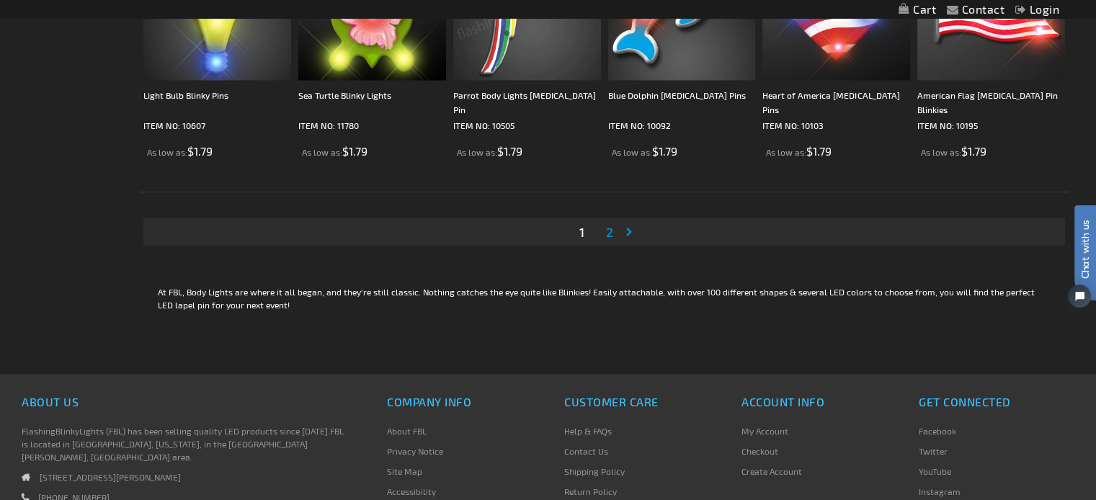
scroll to position [2812, 0]
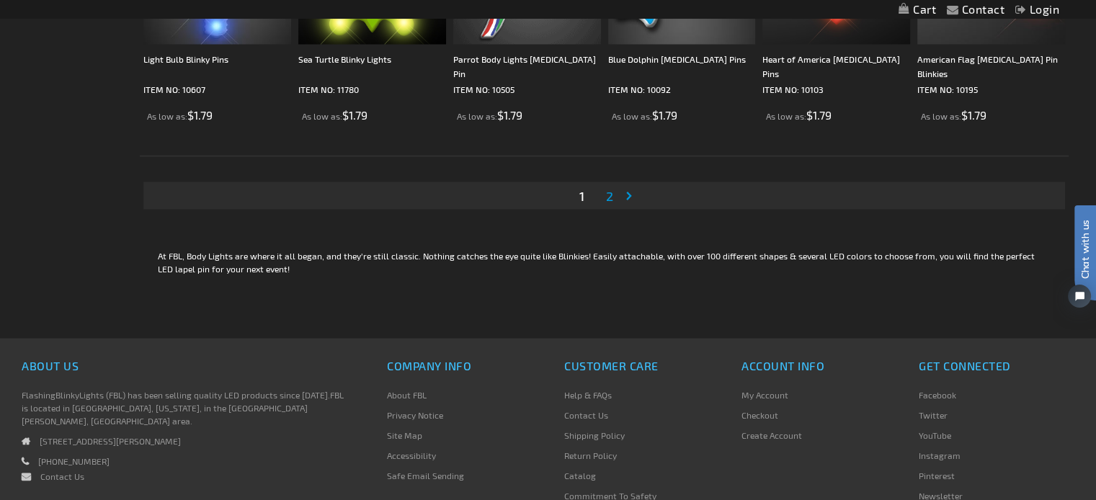
click at [610, 192] on span "2" at bounding box center [609, 196] width 7 height 16
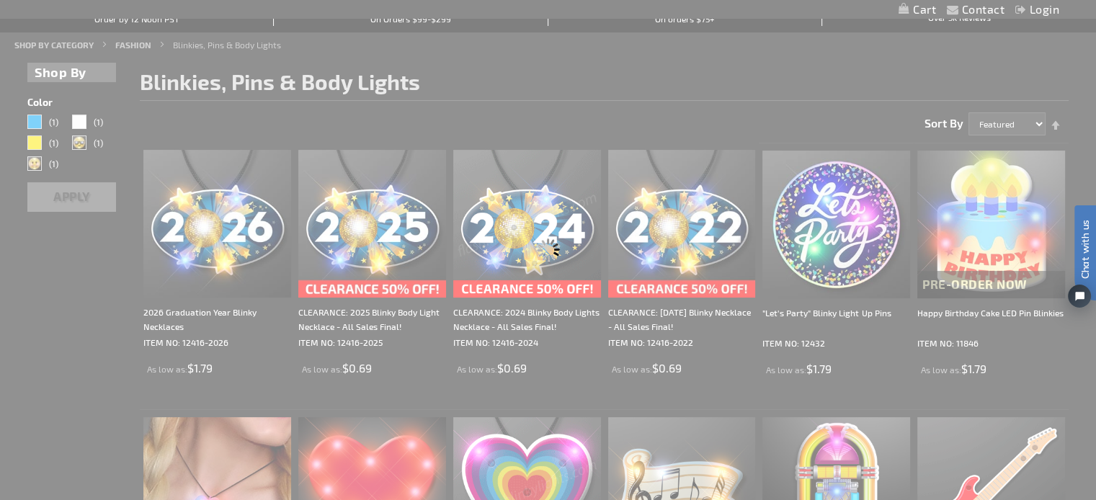
scroll to position [0, 0]
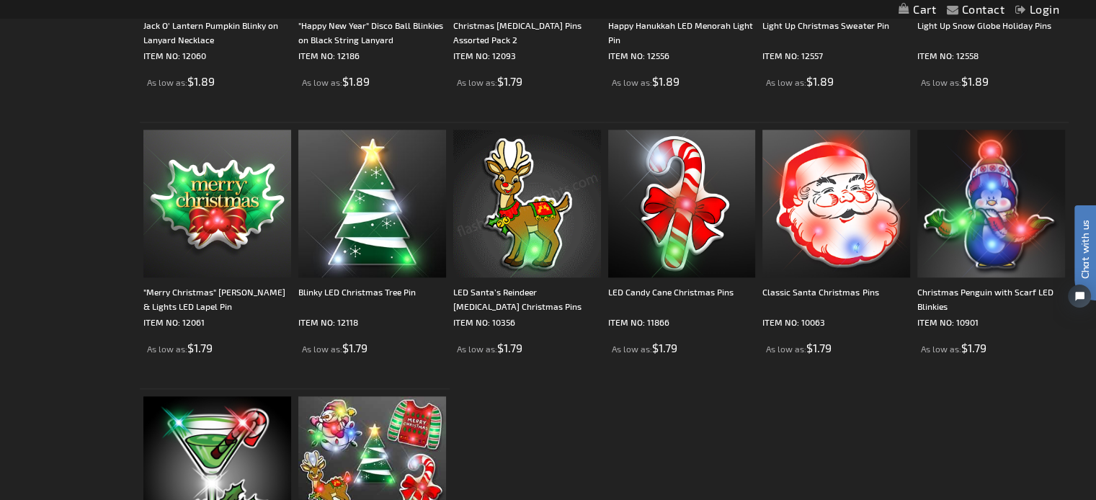
scroll to position [1513, 0]
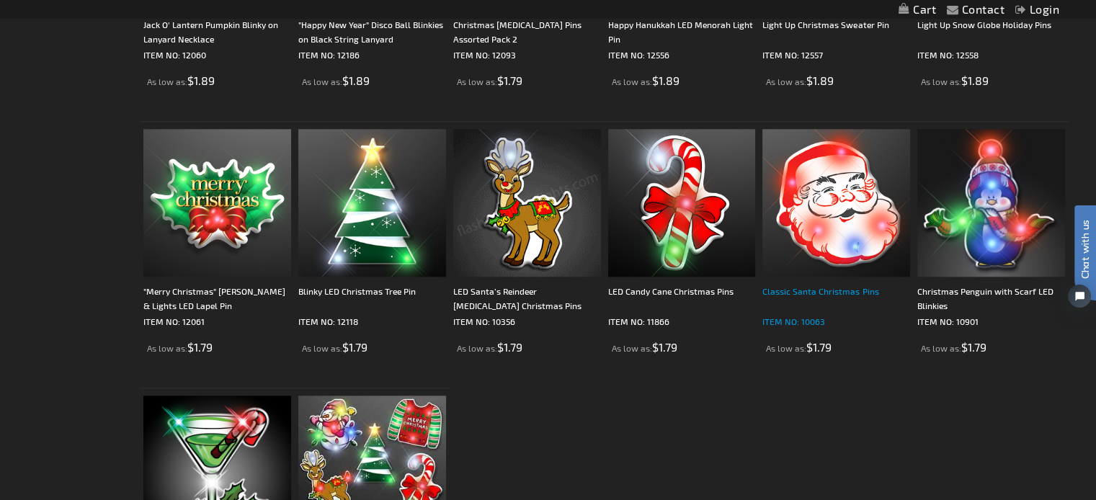
click at [833, 312] on link "Classic Santa Christmas Pins ITEM NO: 10063" at bounding box center [836, 306] width 148 height 45
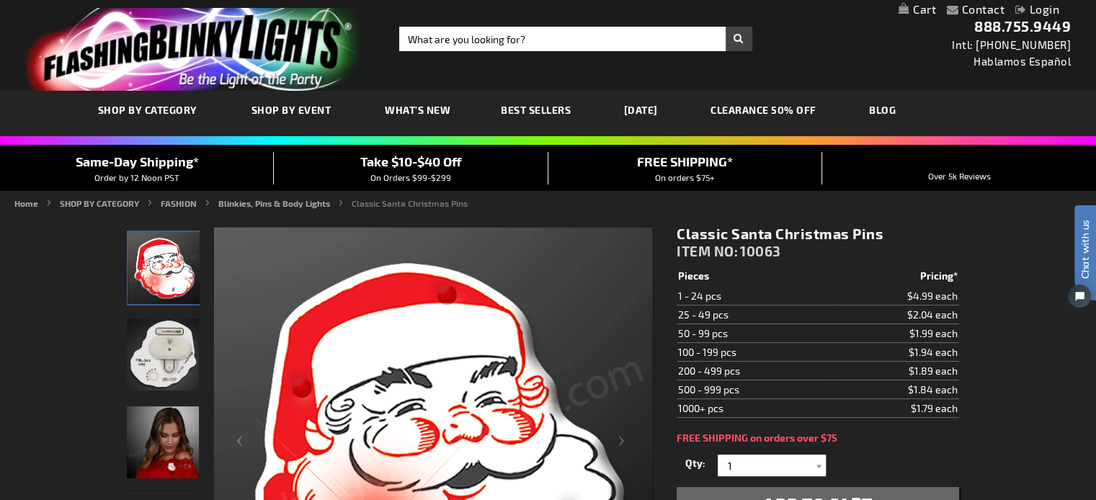
click at [721, 374] on td "200 - 499 pcs" at bounding box center [754, 371] width 155 height 19
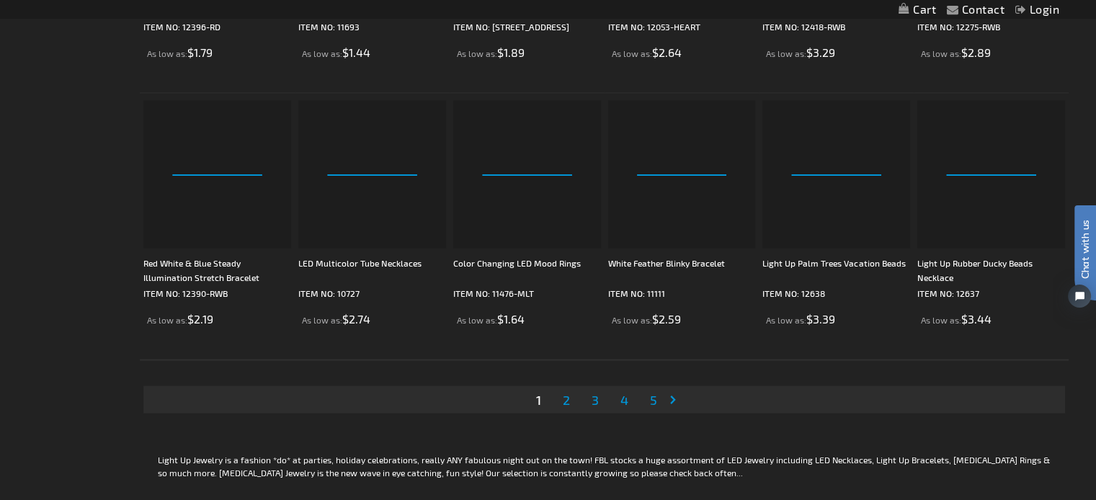
scroll to position [2810, 0]
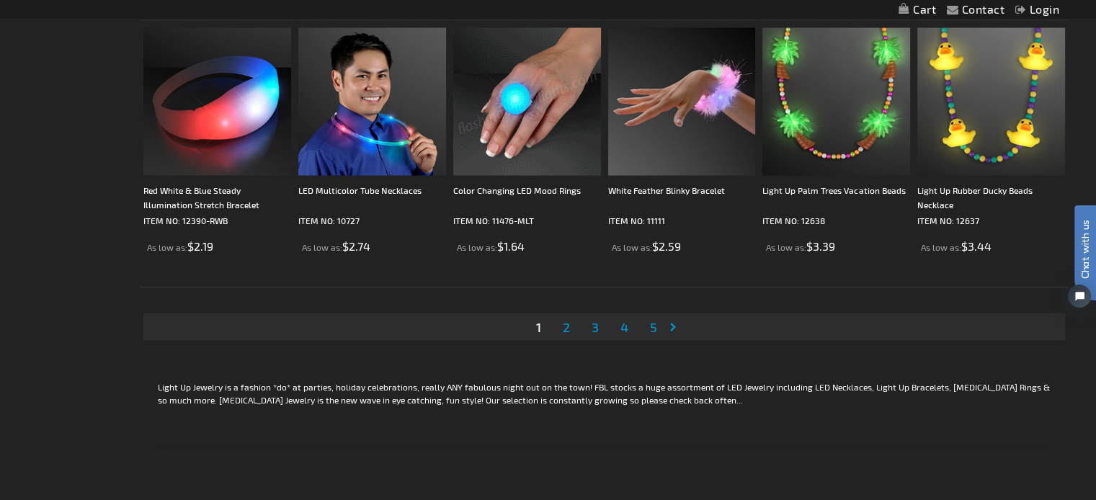
click at [563, 326] on span "2" at bounding box center [566, 327] width 7 height 16
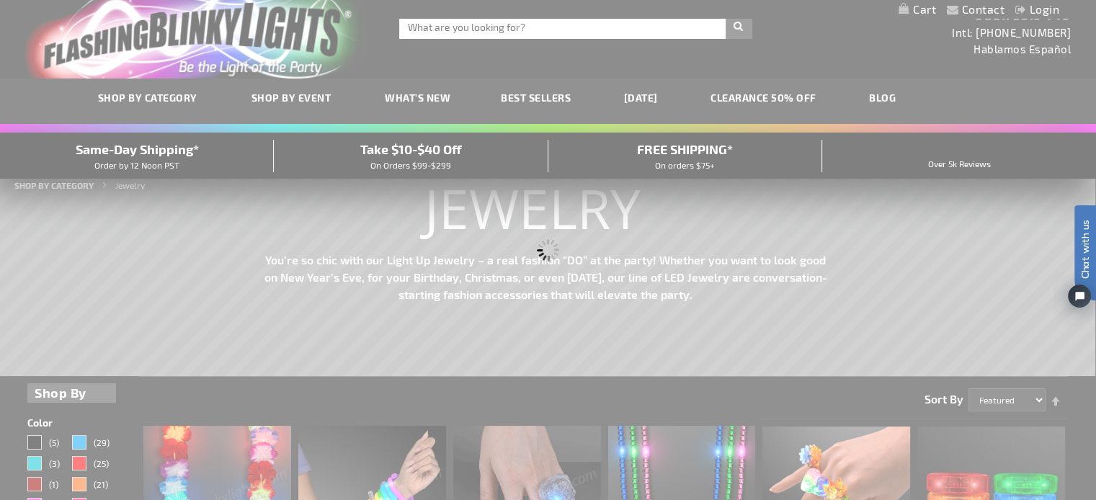
scroll to position [0, 0]
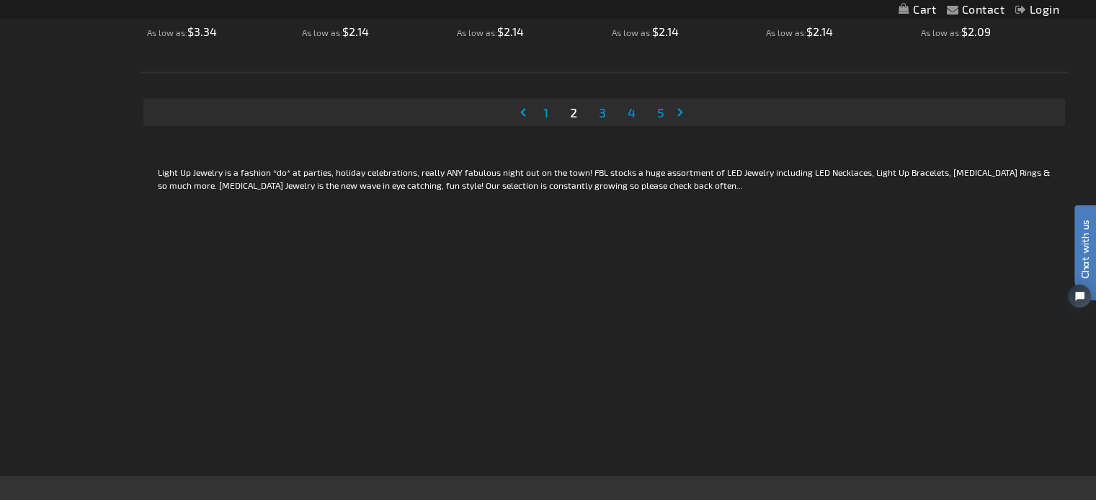
scroll to position [2882, 0]
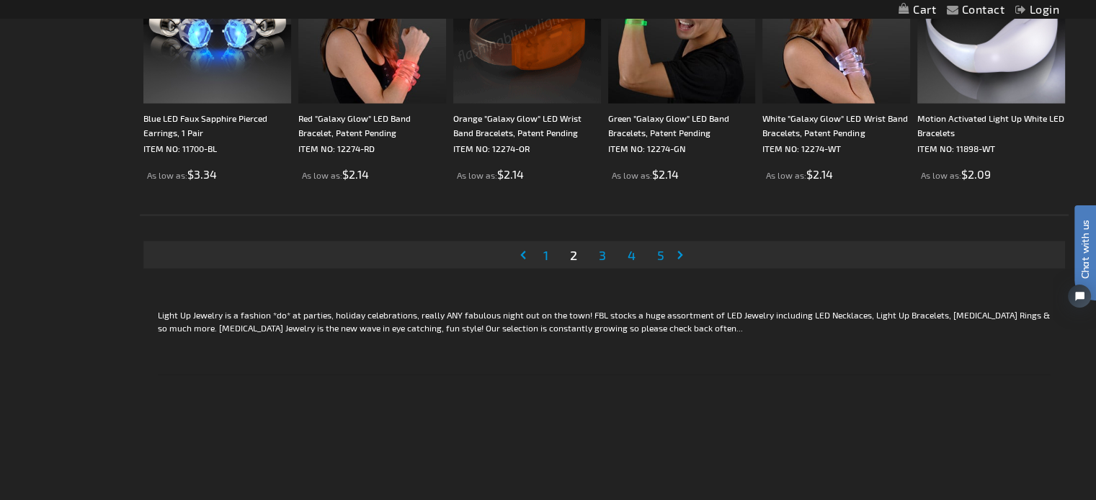
click at [602, 254] on span "3" at bounding box center [602, 255] width 7 height 16
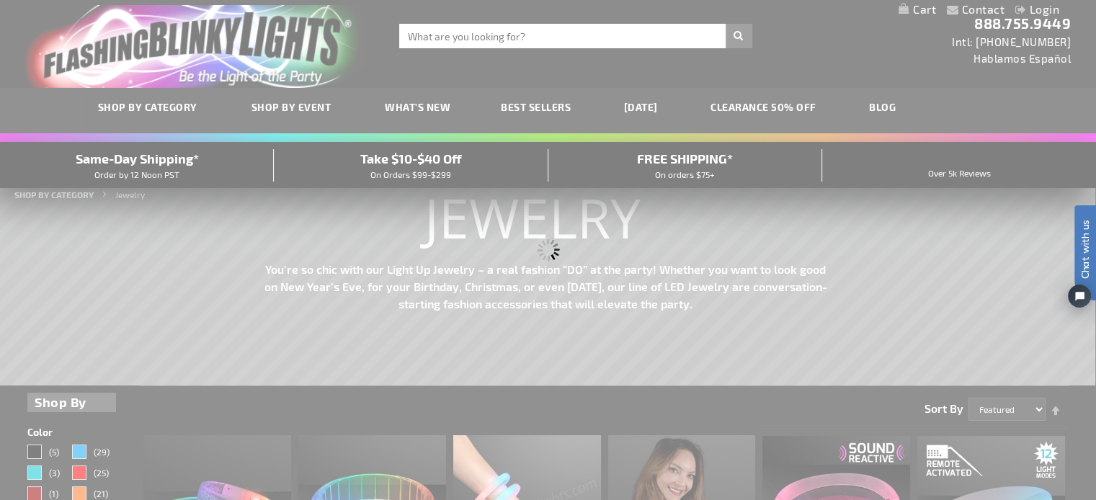
scroll to position [0, 0]
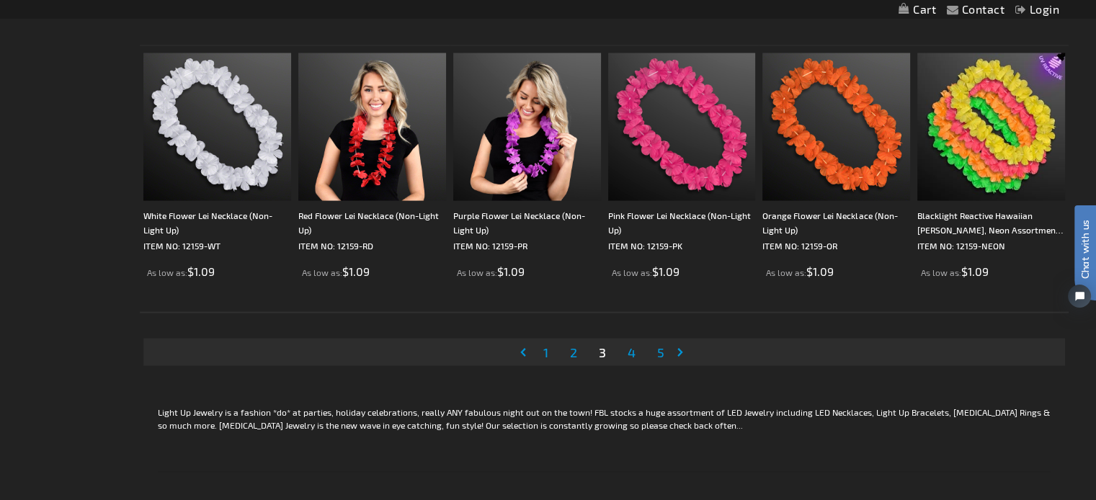
scroll to position [2810, 0]
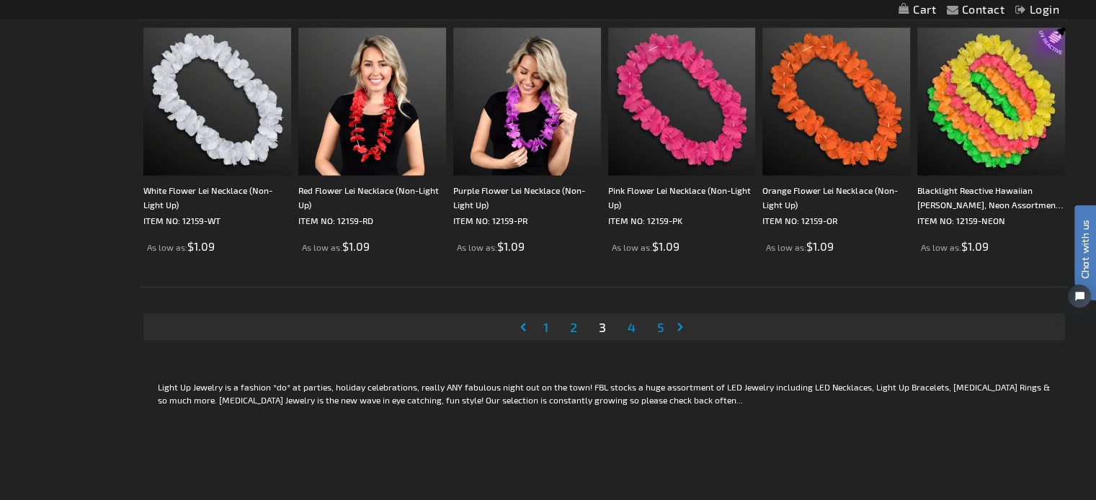
click at [630, 325] on span "4" at bounding box center [632, 327] width 8 height 16
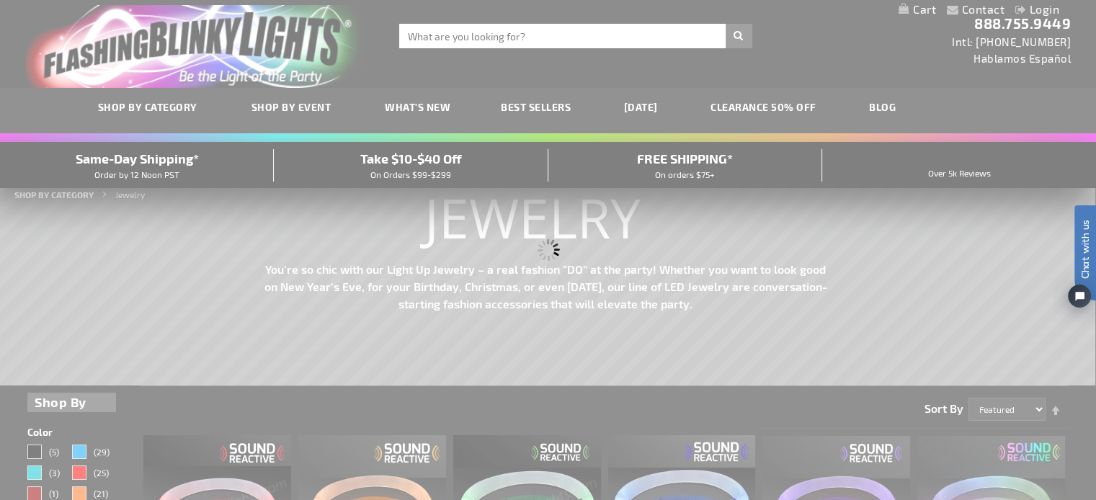
scroll to position [0, 0]
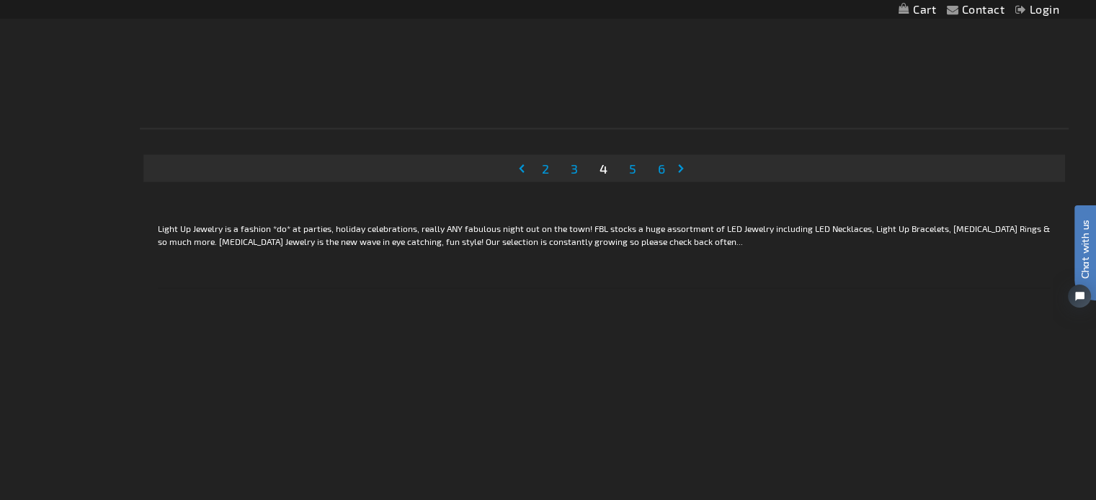
scroll to position [2954, 0]
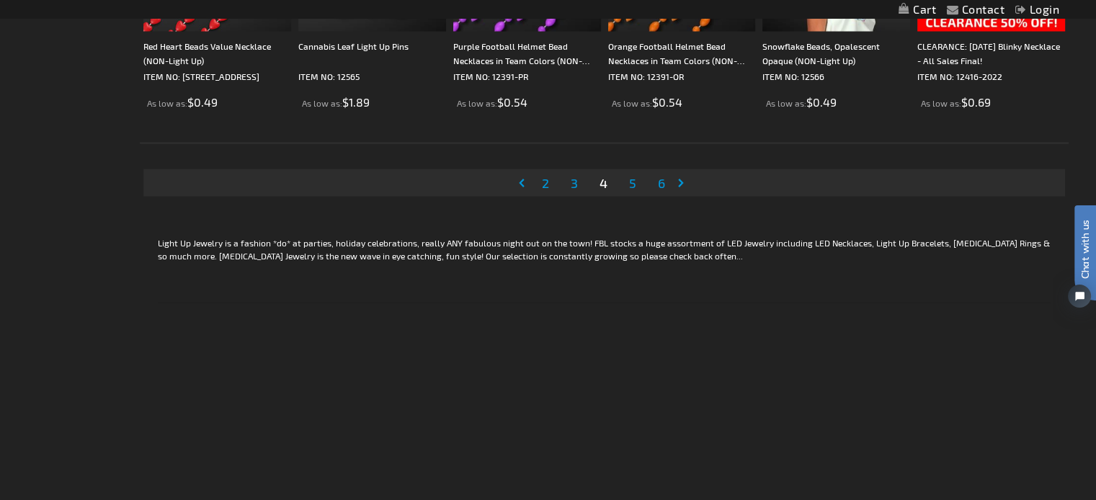
click at [631, 179] on span "5" at bounding box center [632, 183] width 7 height 16
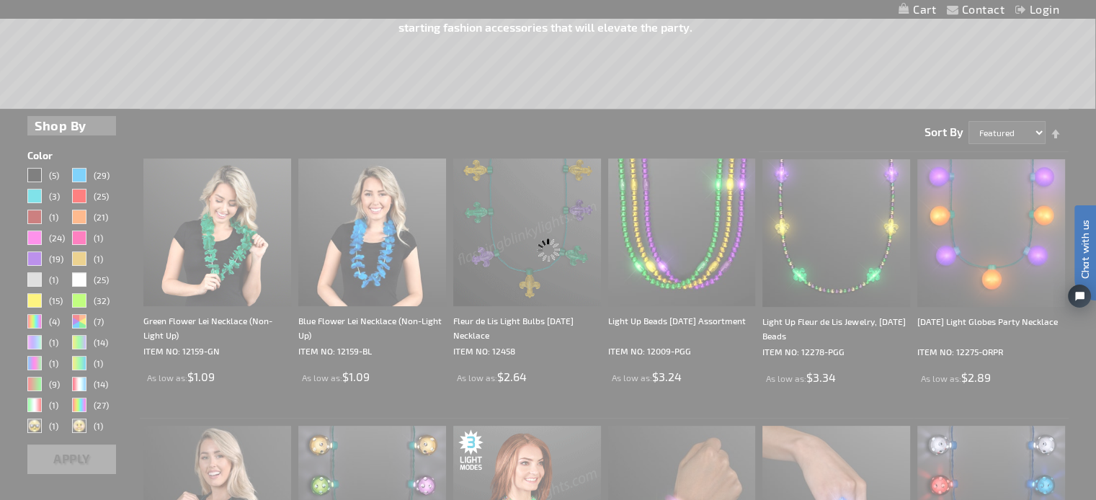
scroll to position [0, 0]
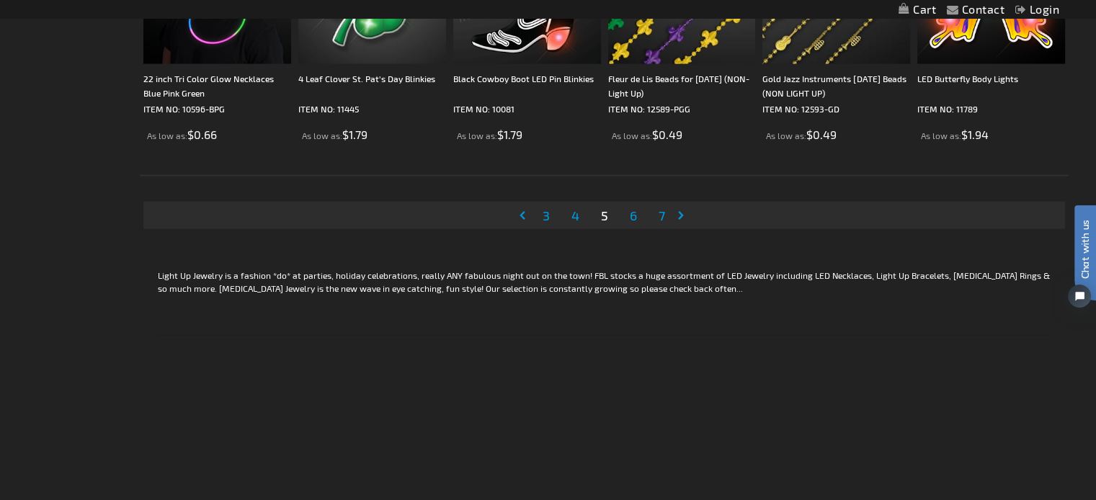
scroll to position [2954, 0]
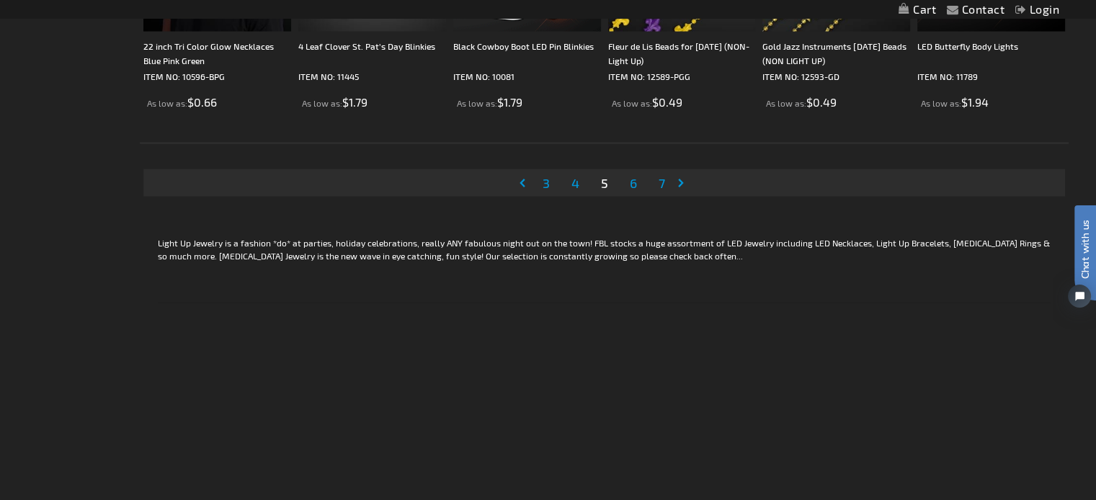
click at [634, 182] on span "6" at bounding box center [633, 183] width 7 height 16
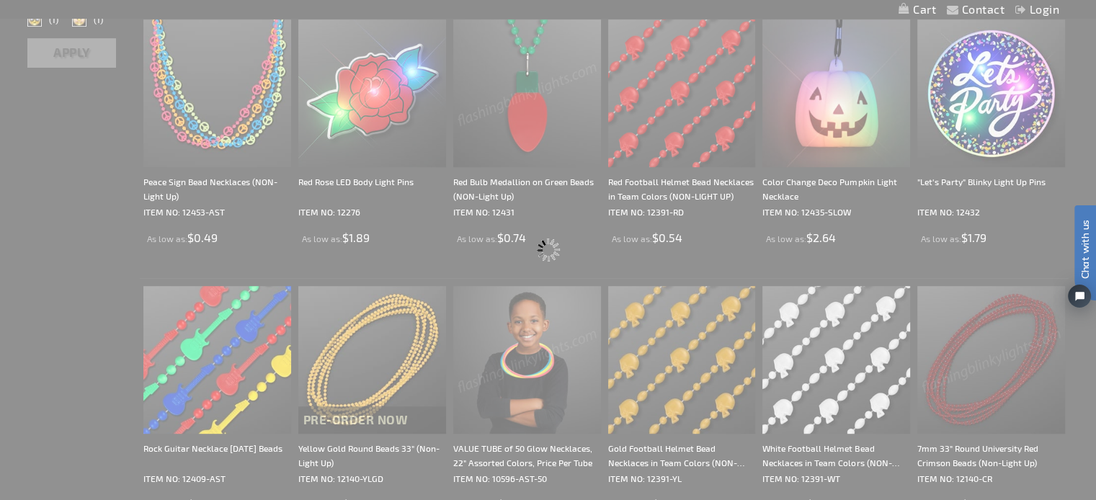
scroll to position [0, 0]
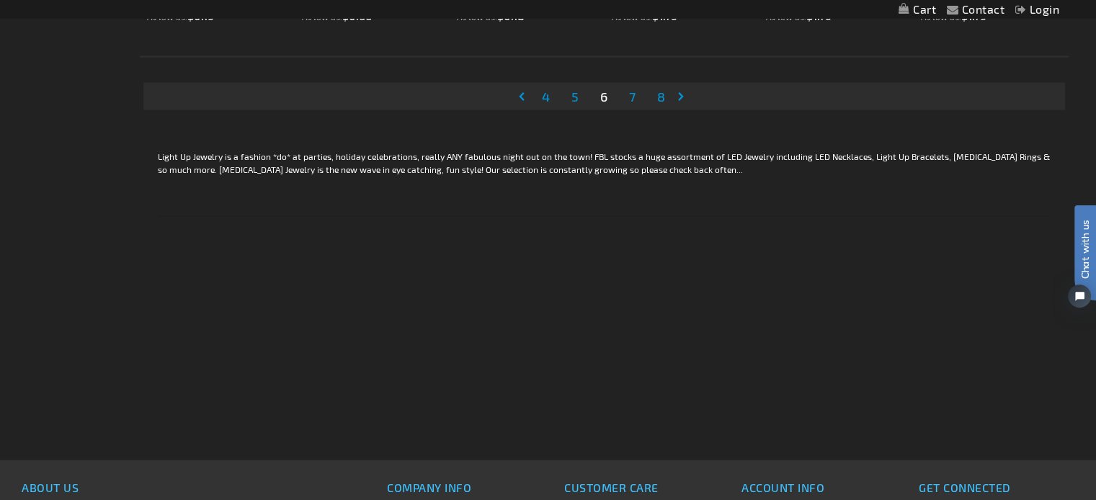
scroll to position [2954, 0]
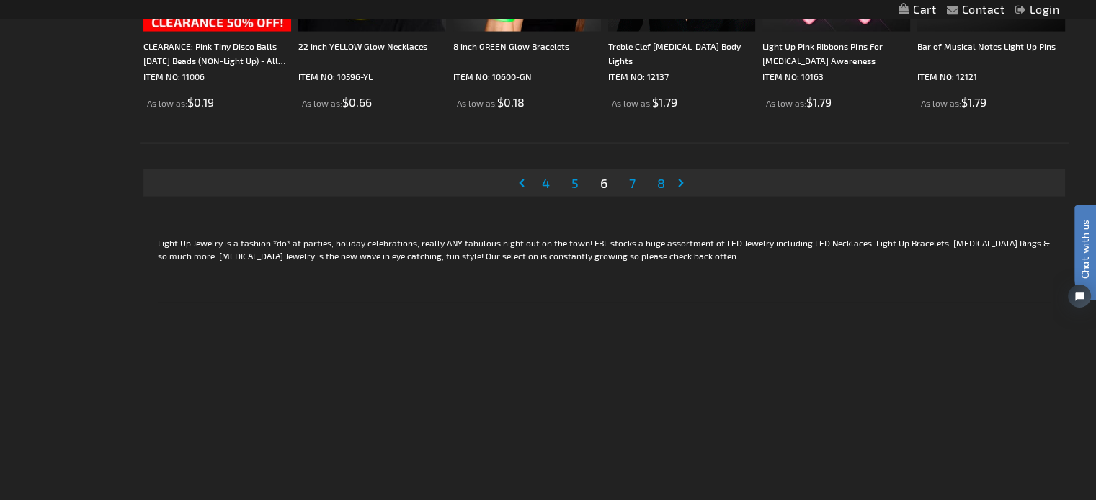
click at [631, 179] on span "7" at bounding box center [632, 183] width 6 height 16
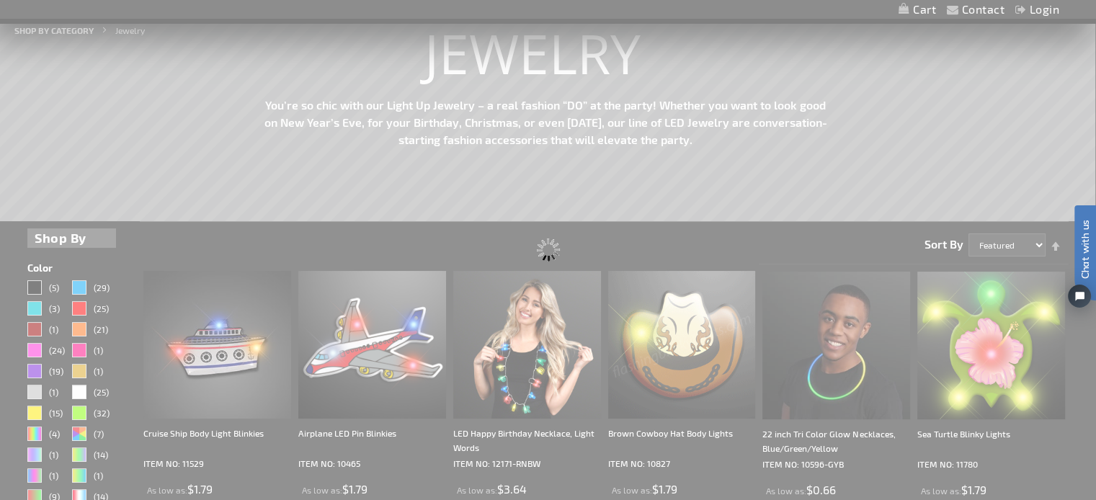
scroll to position [0, 0]
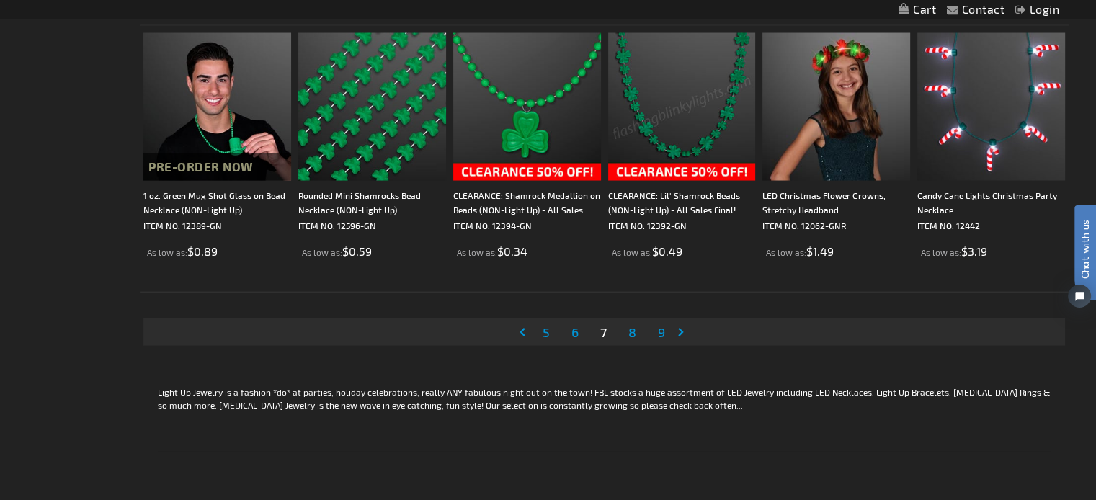
scroll to position [2810, 0]
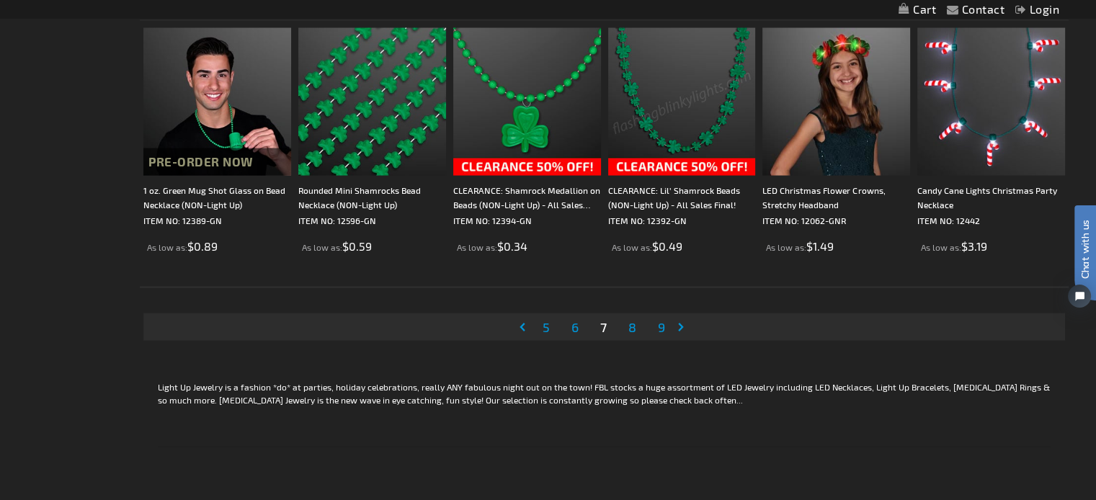
click at [628, 326] on span "8" at bounding box center [632, 327] width 8 height 16
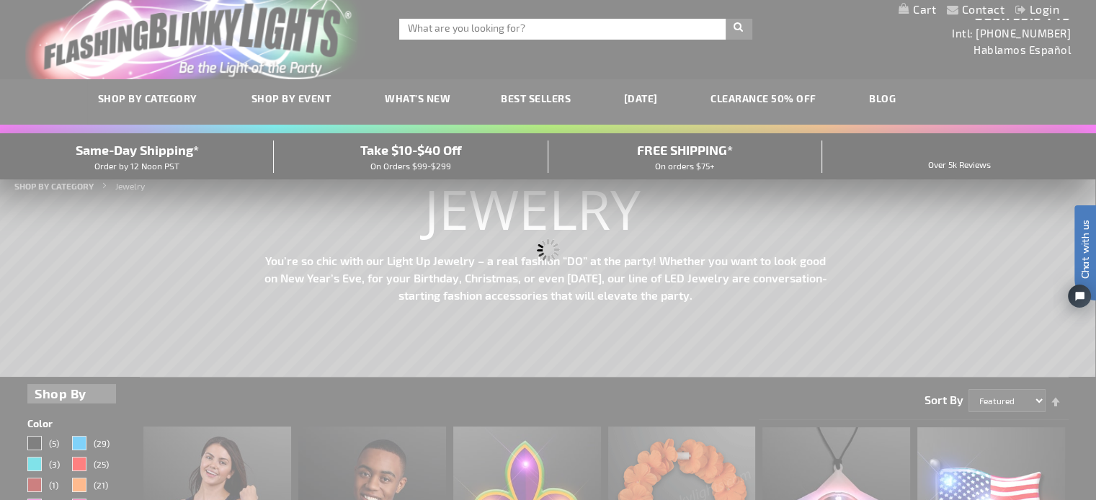
scroll to position [0, 0]
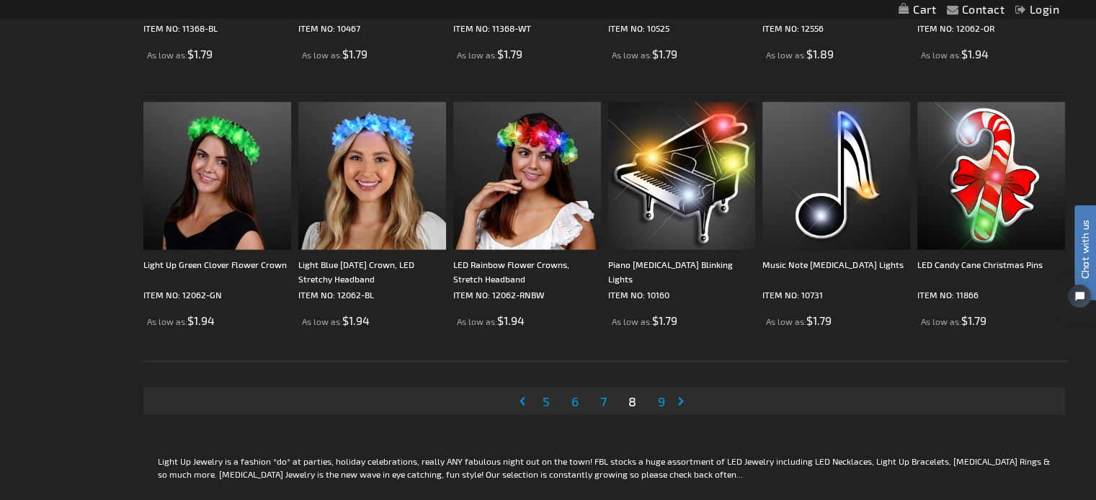
scroll to position [2738, 0]
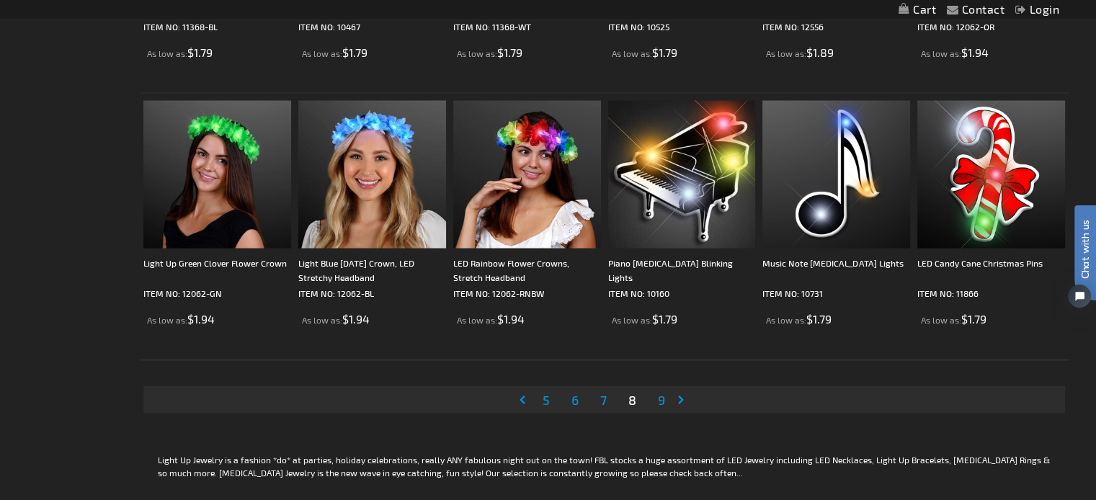
click at [658, 398] on span "9" at bounding box center [661, 399] width 7 height 16
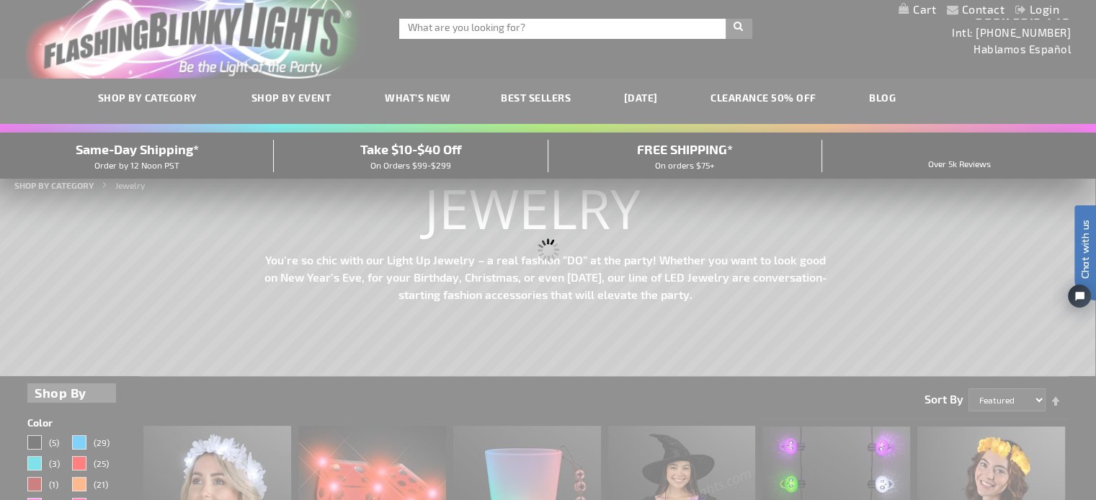
scroll to position [0, 0]
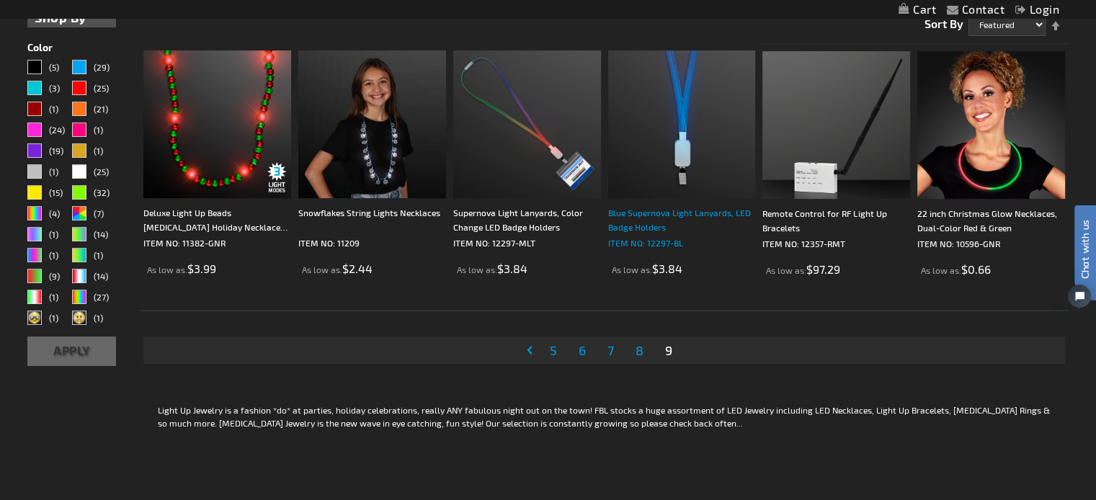
scroll to position [432, 0]
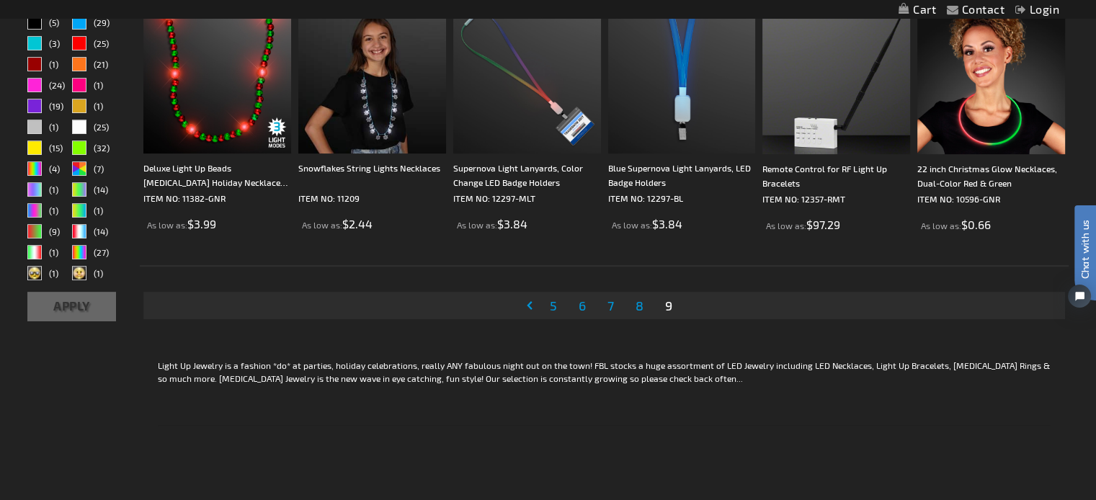
click at [669, 308] on span "9" at bounding box center [668, 306] width 7 height 16
click at [668, 303] on span "9" at bounding box center [668, 306] width 7 height 16
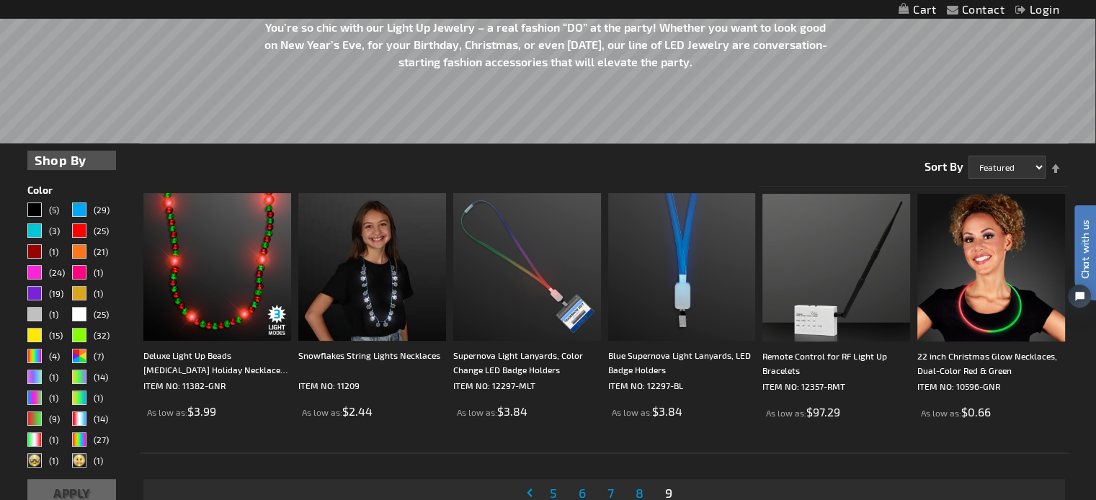
scroll to position [216, 0]
